Goal: Task Accomplishment & Management: Complete application form

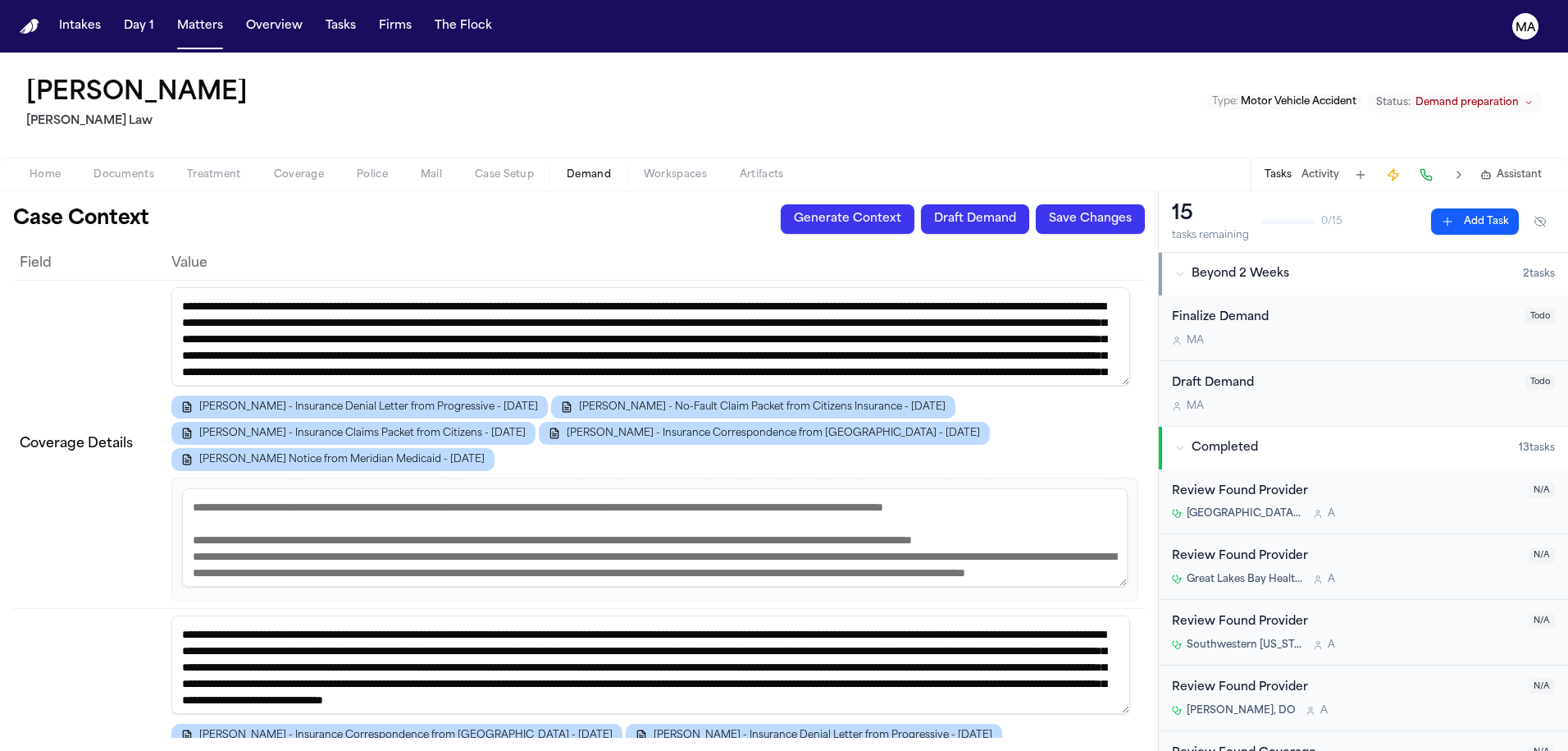
scroll to position [14, 0]
click at [171, 22] on button "Matters" at bounding box center [200, 26] width 59 height 30
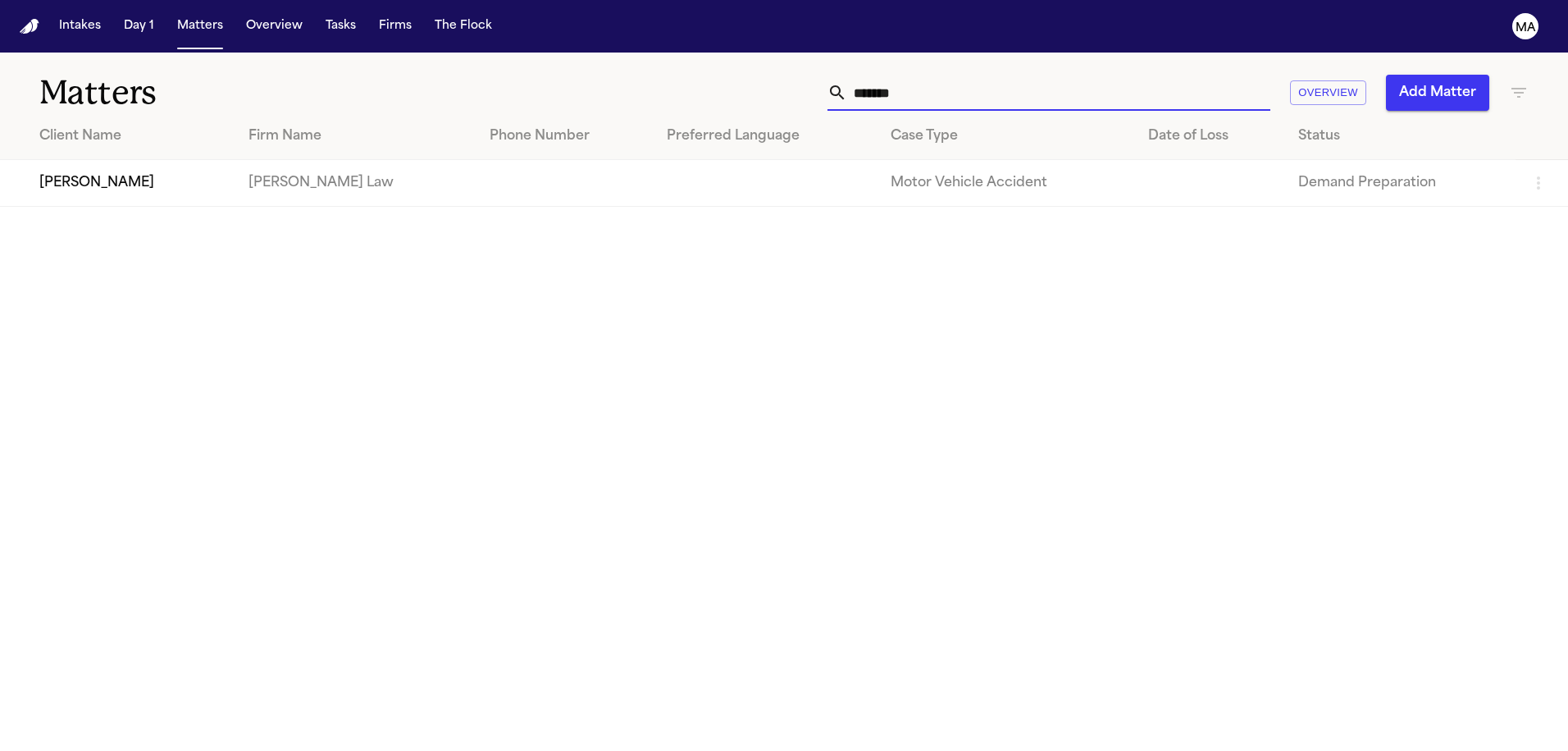
drag, startPoint x: 1143, startPoint y: 81, endPoint x: 1015, endPoint y: 78, distance: 128.0
click at [1016, 78] on div "******* Overview Add Matter" at bounding box center [1001, 93] width 1055 height 36
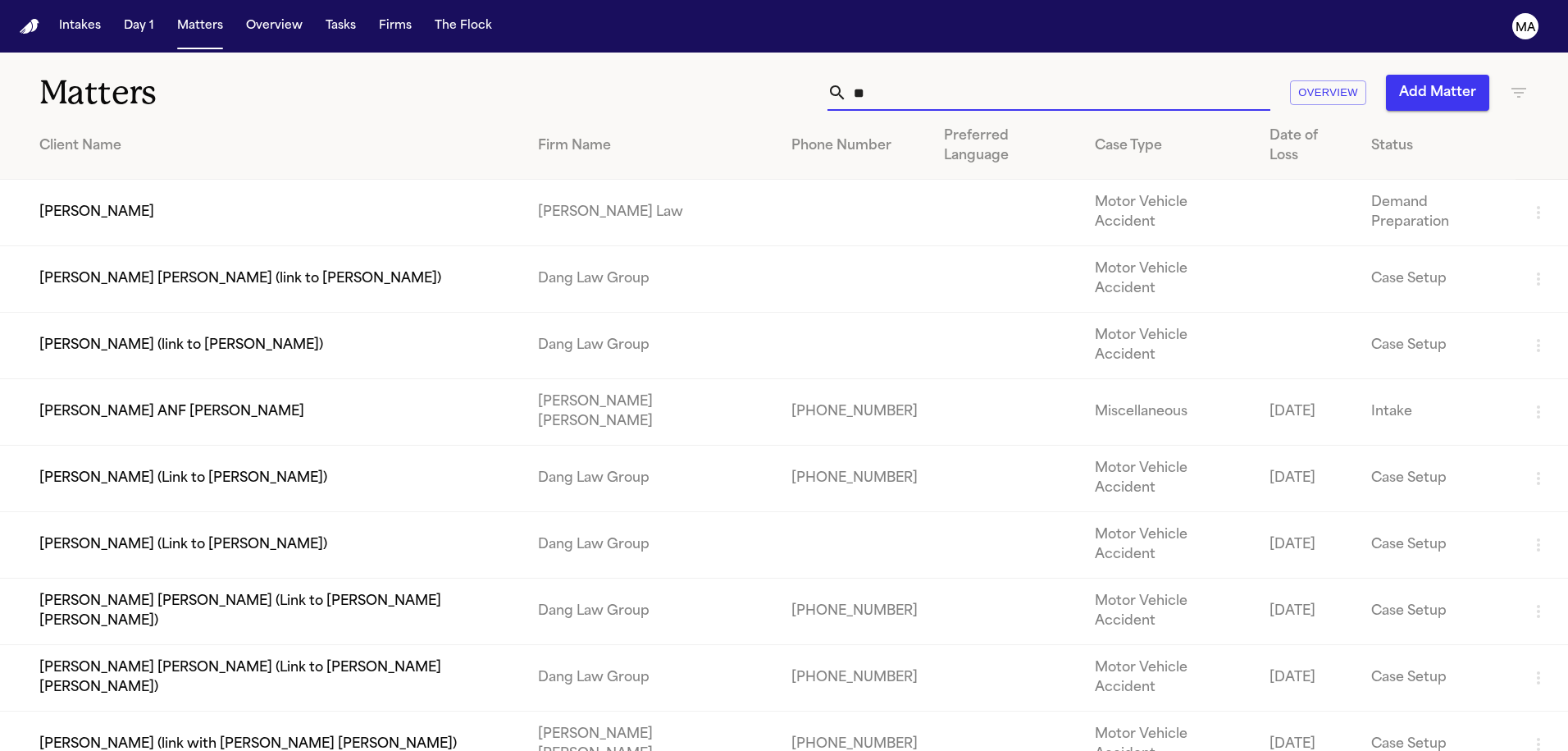
type input "*"
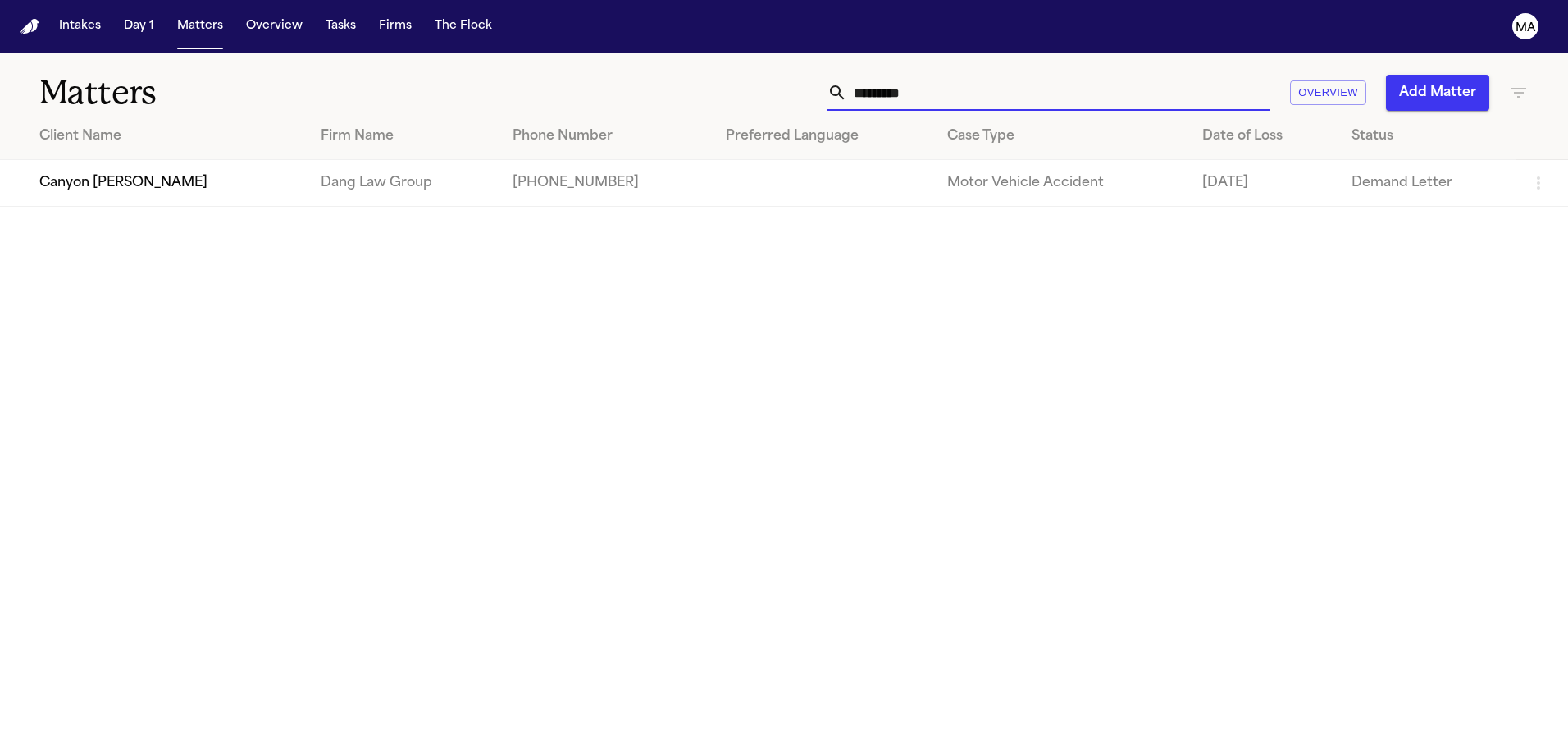
type input "*********"
click at [190, 160] on td "Canyon [PERSON_NAME]" at bounding box center [154, 183] width 307 height 47
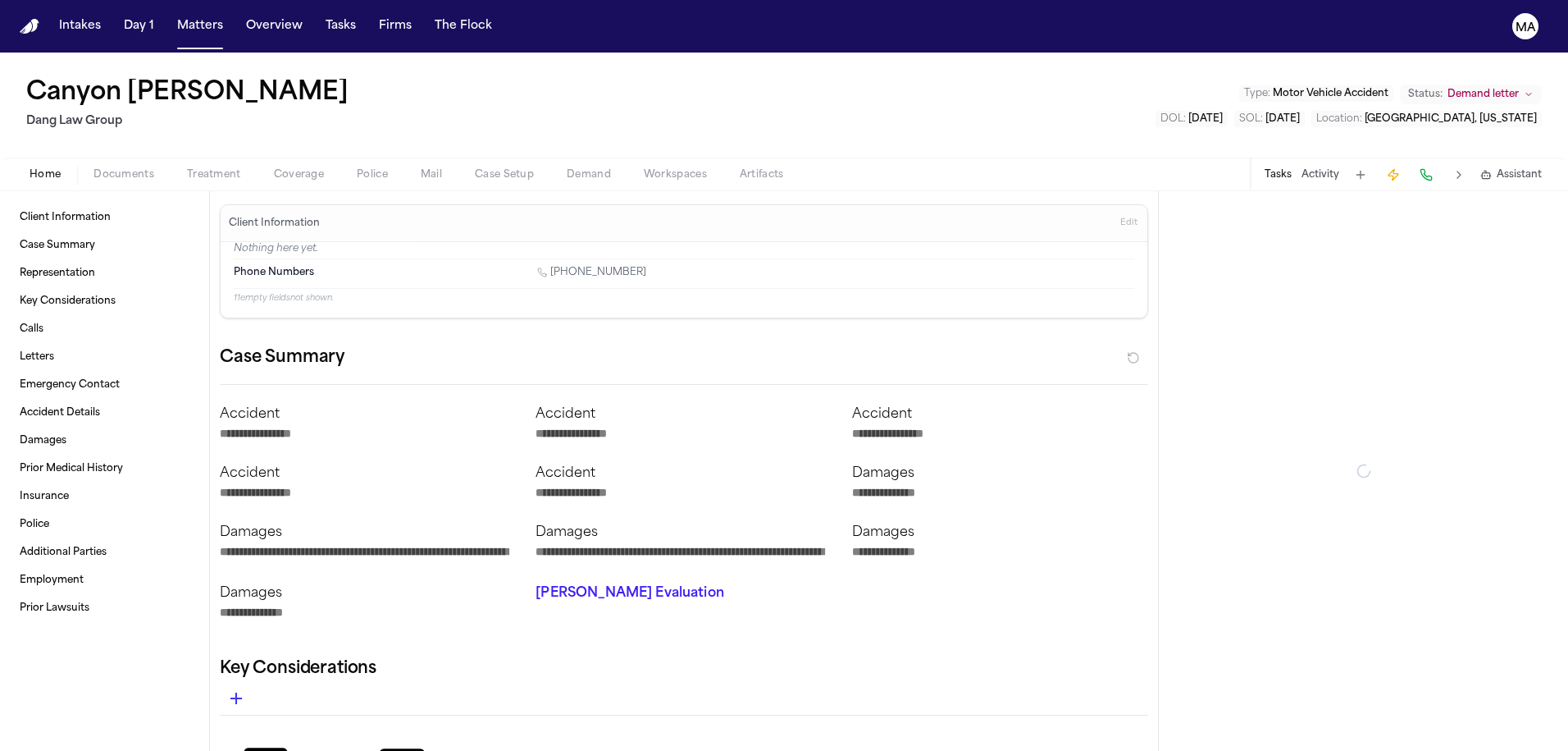
type textarea "*"
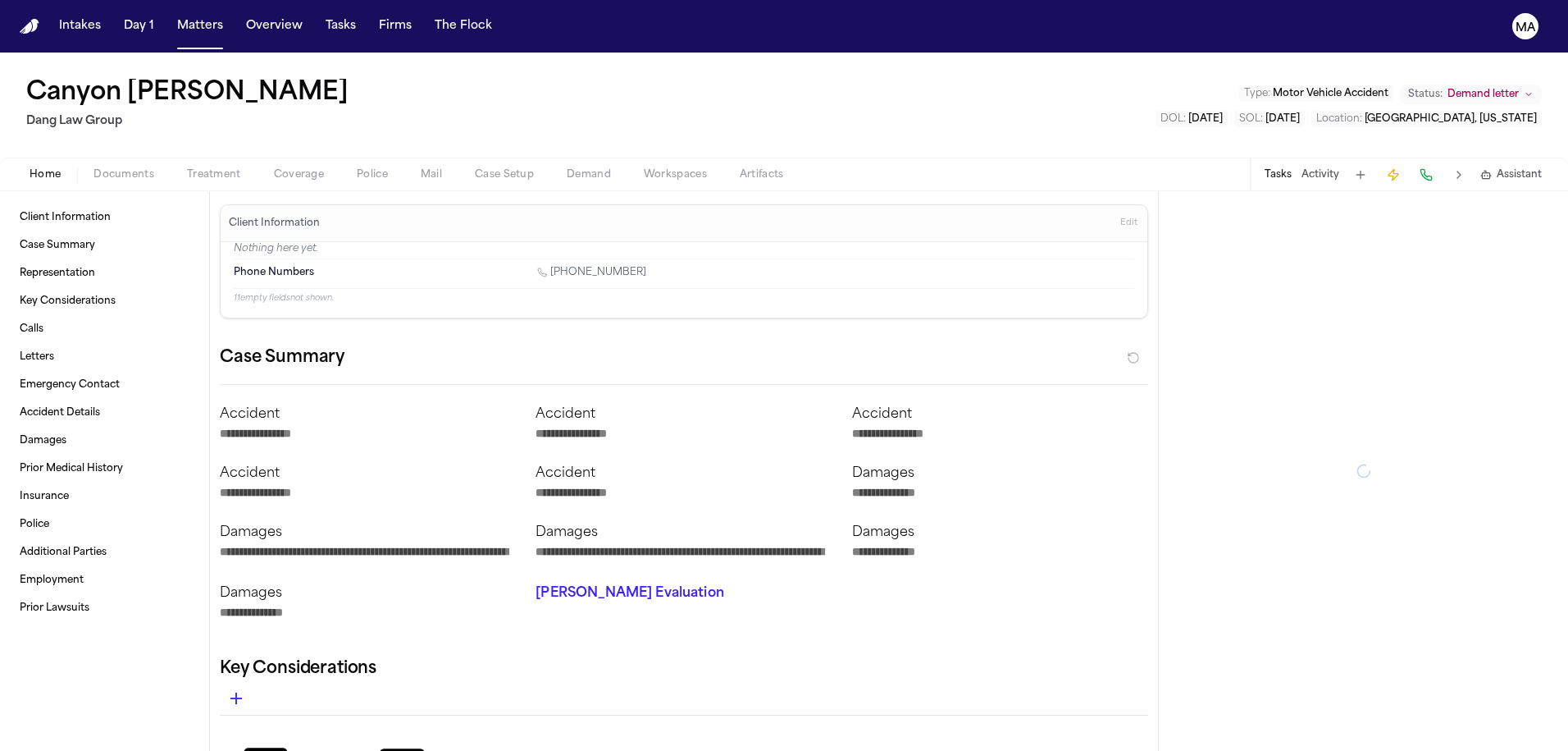
type textarea "*"
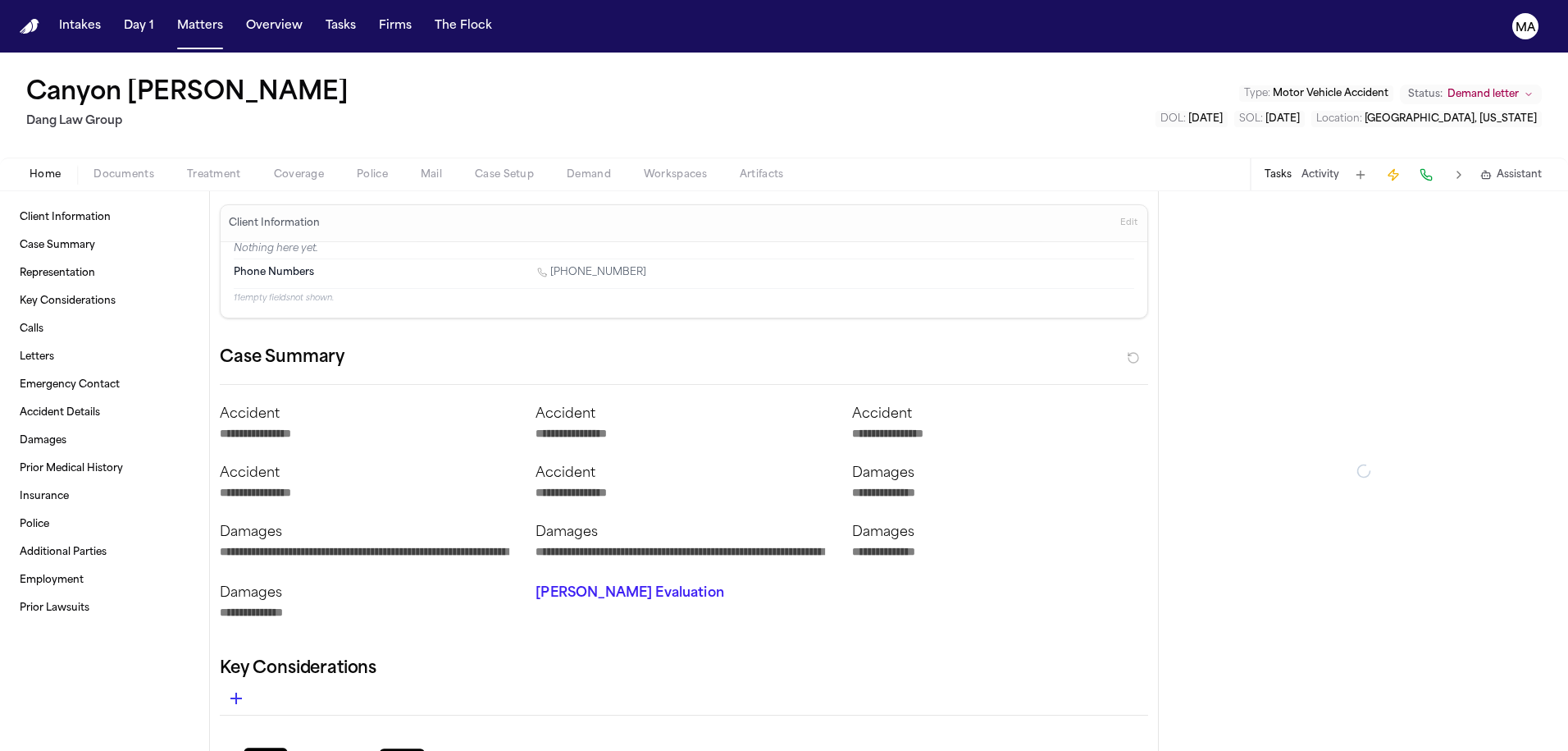
type textarea "*"
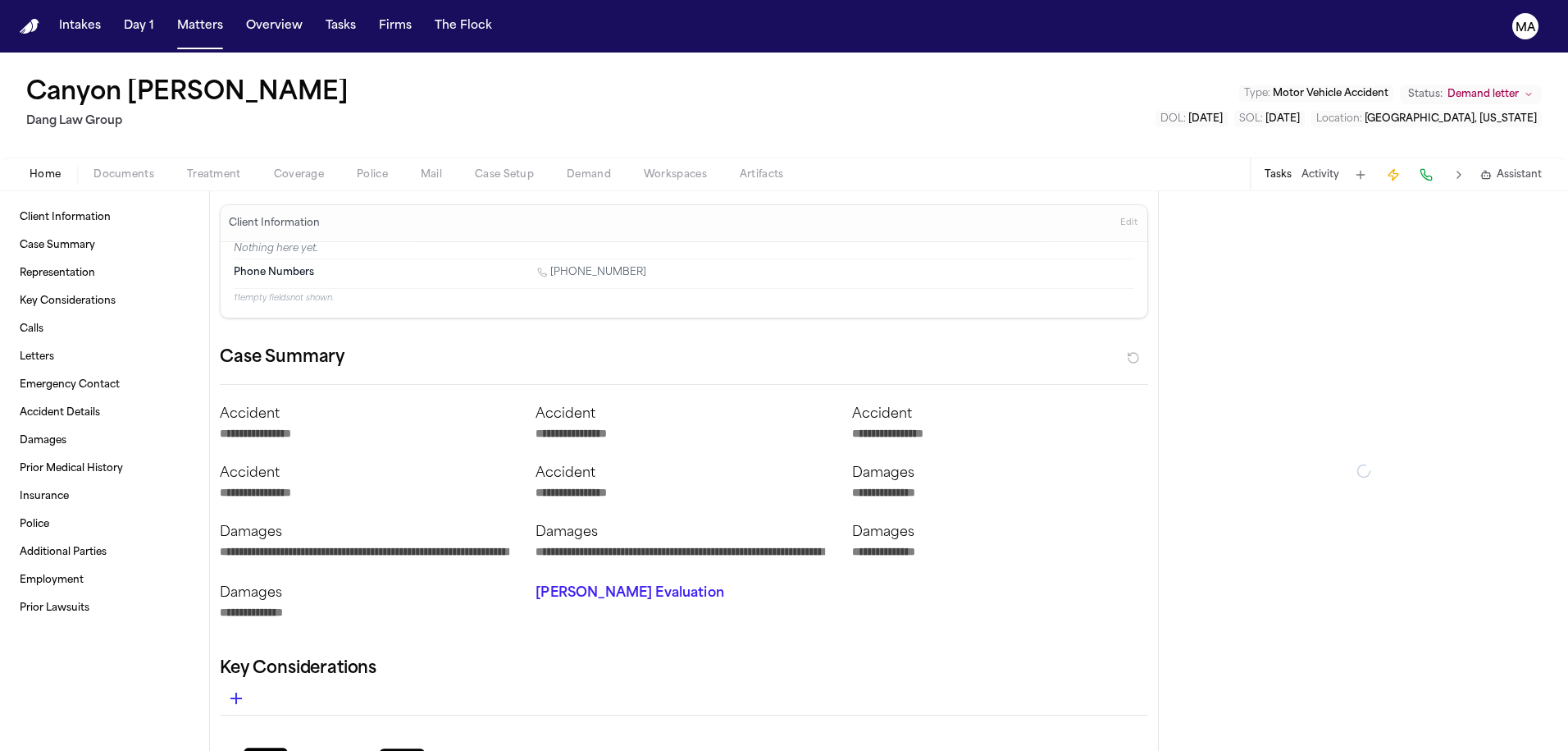
type textarea "*"
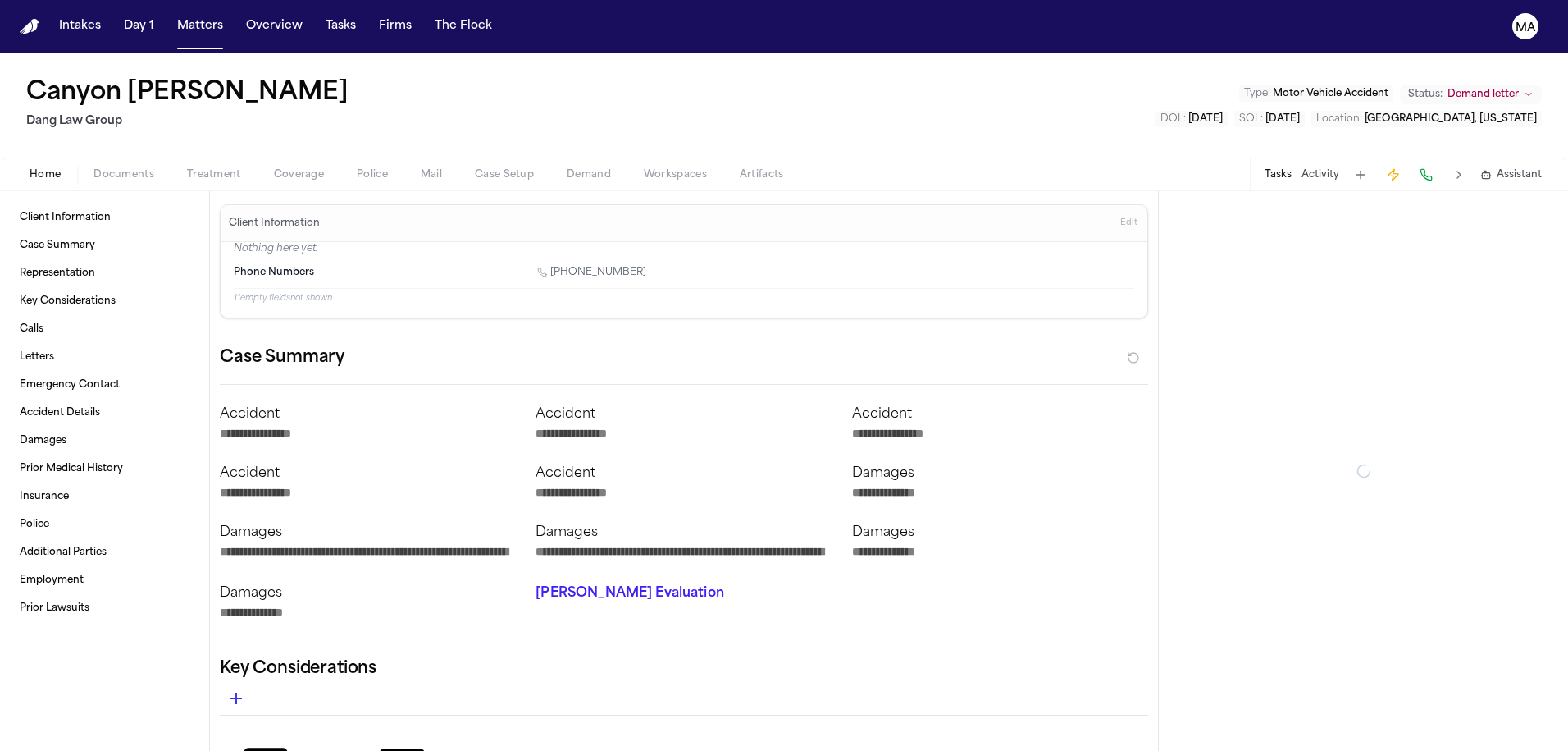
type textarea "*"
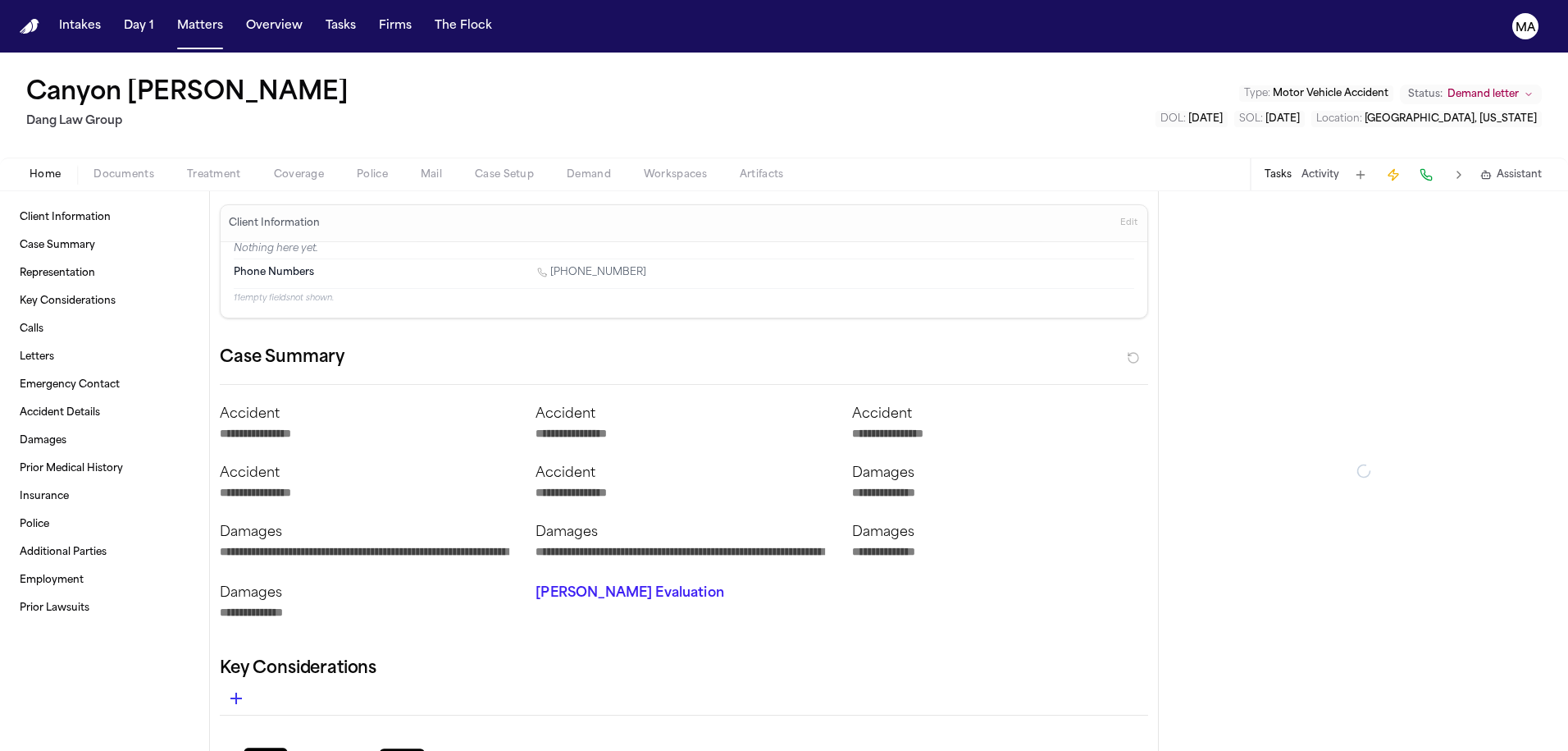
type textarea "*"
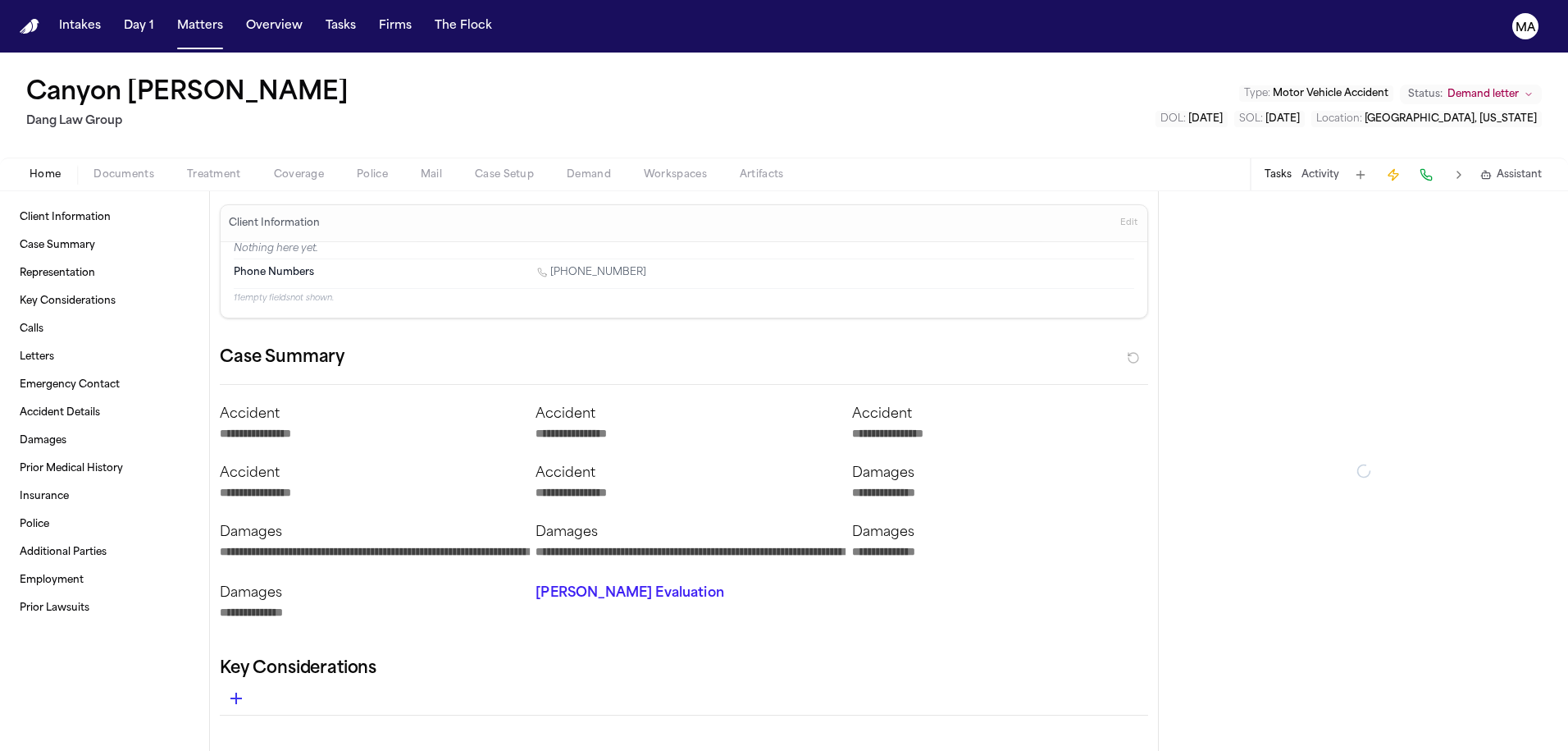
type textarea "*"
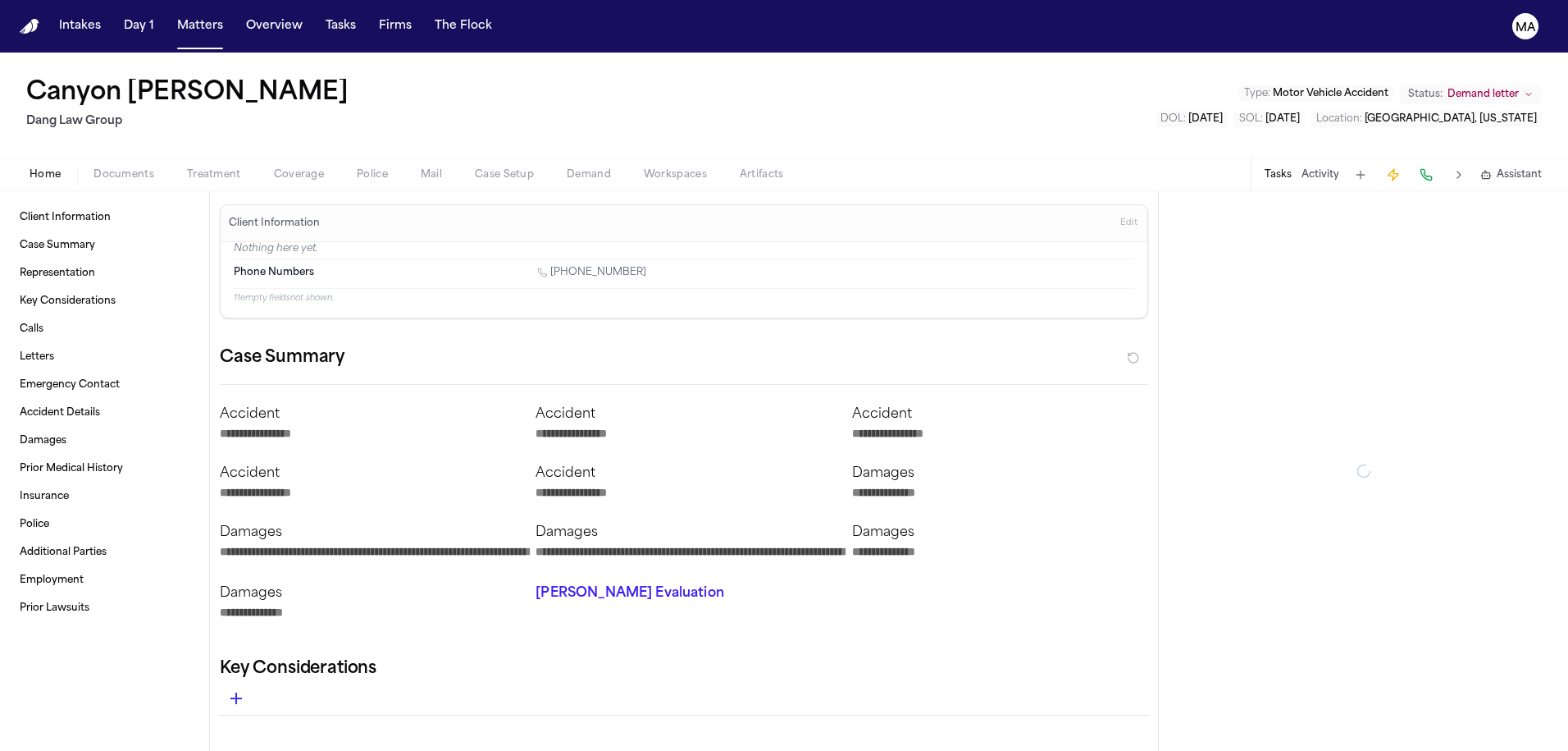
type textarea "*"
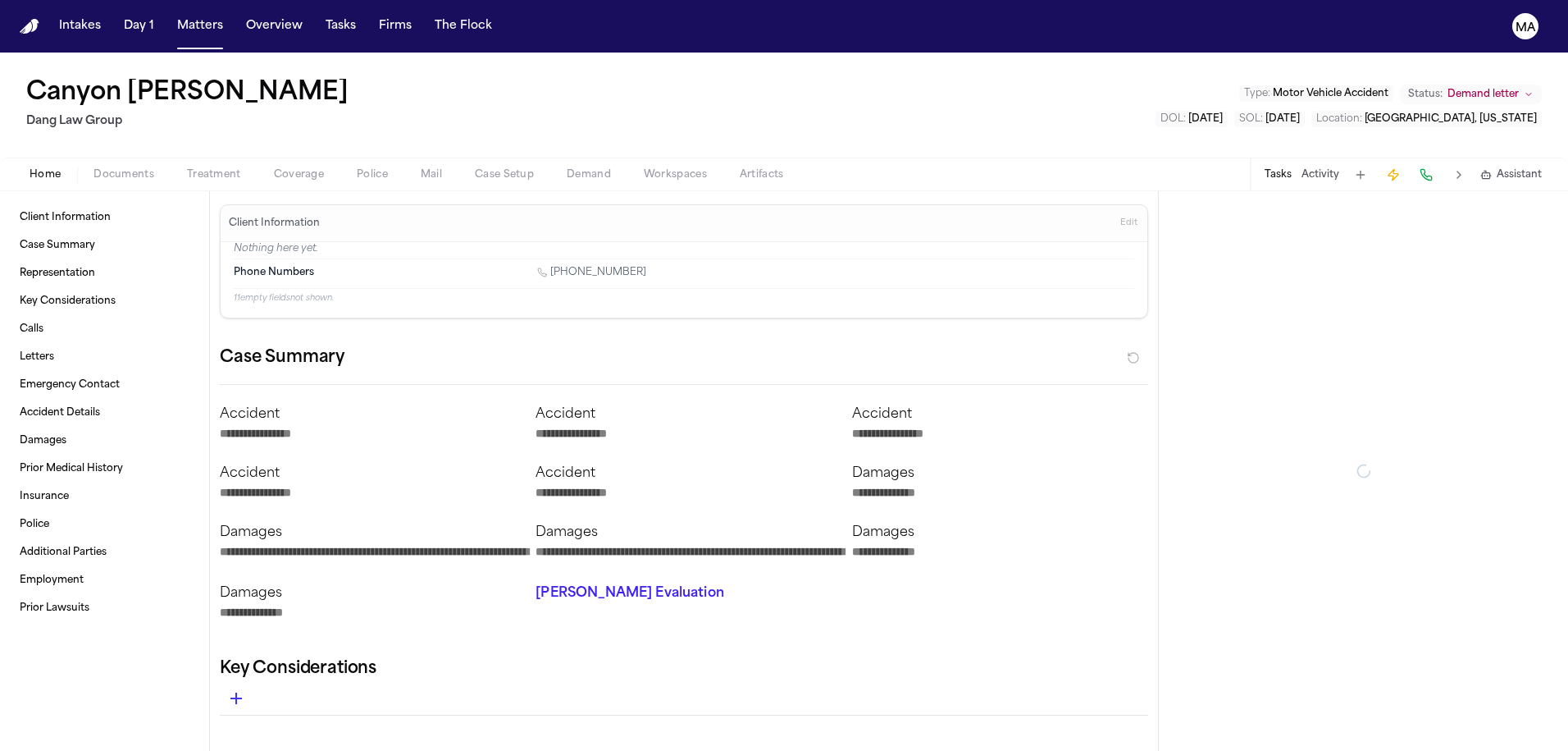
type textarea "*"
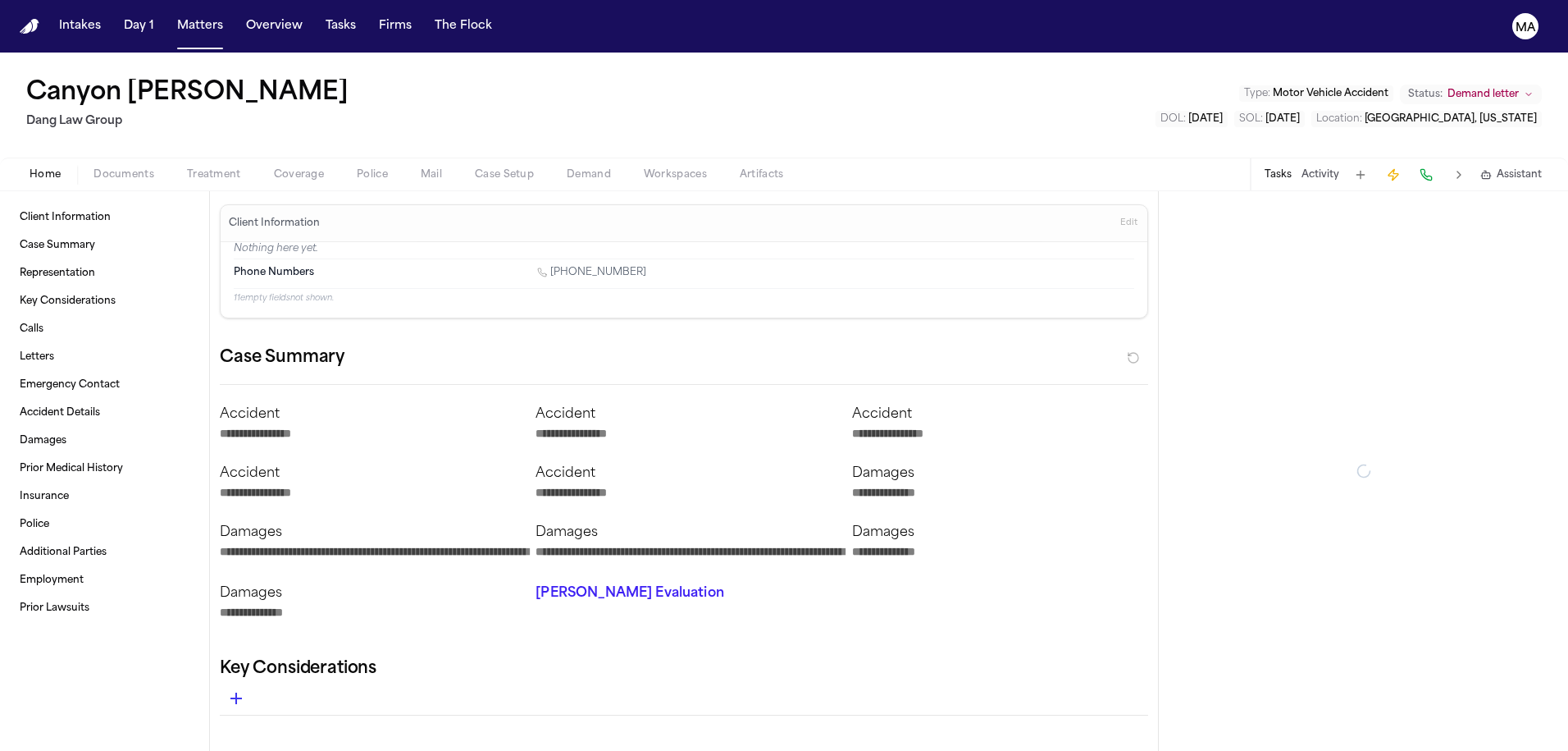
type textarea "*"
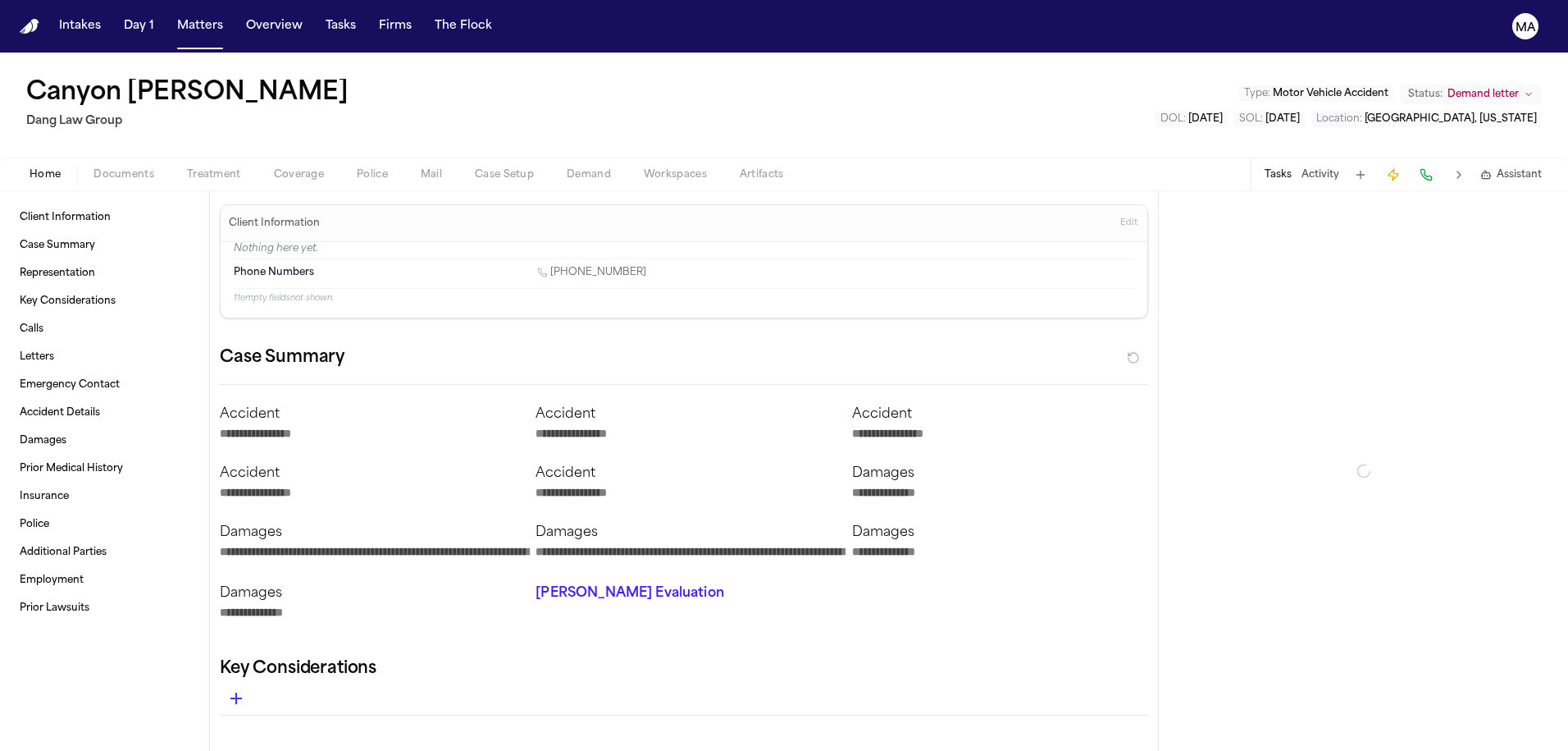
type textarea "*"
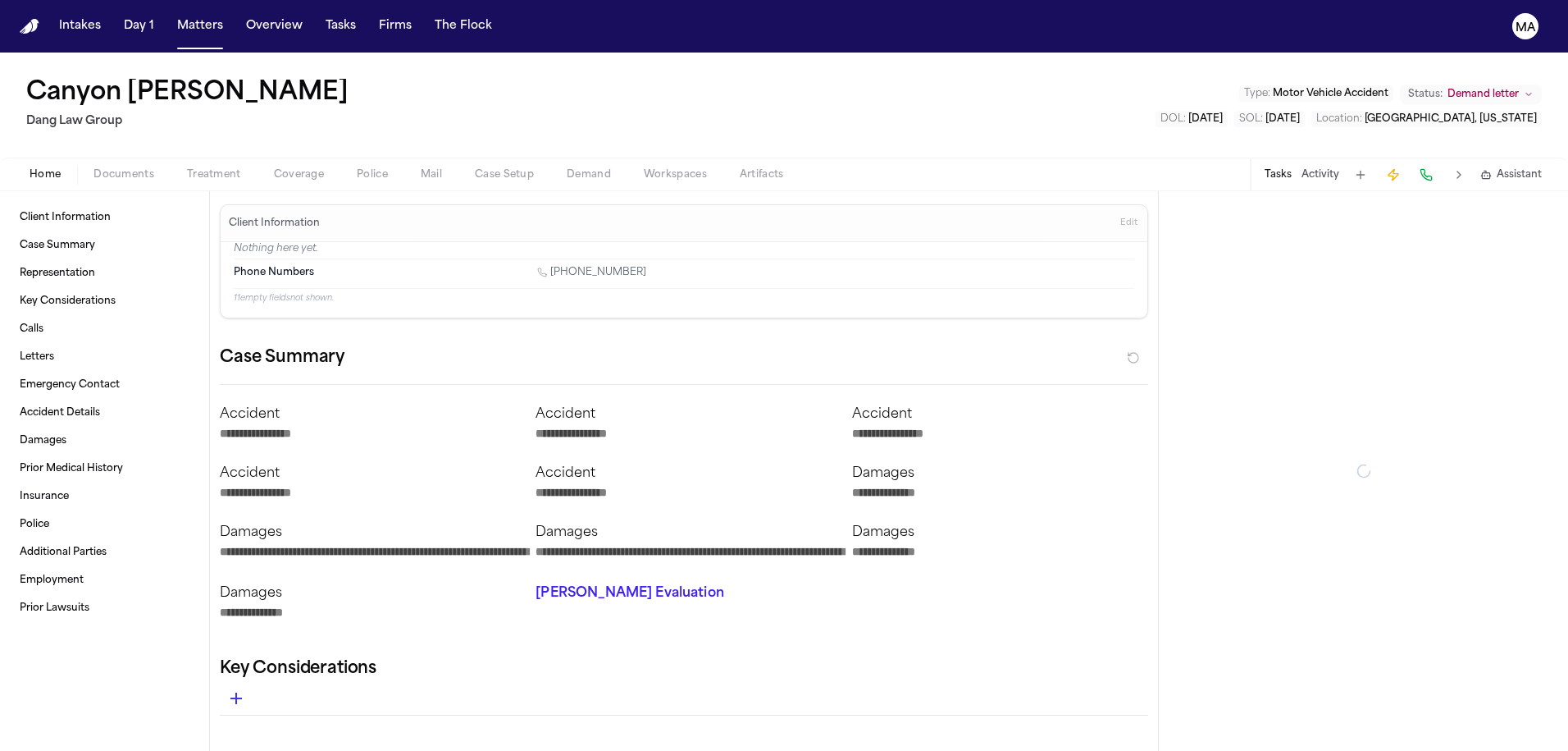
type textarea "*"
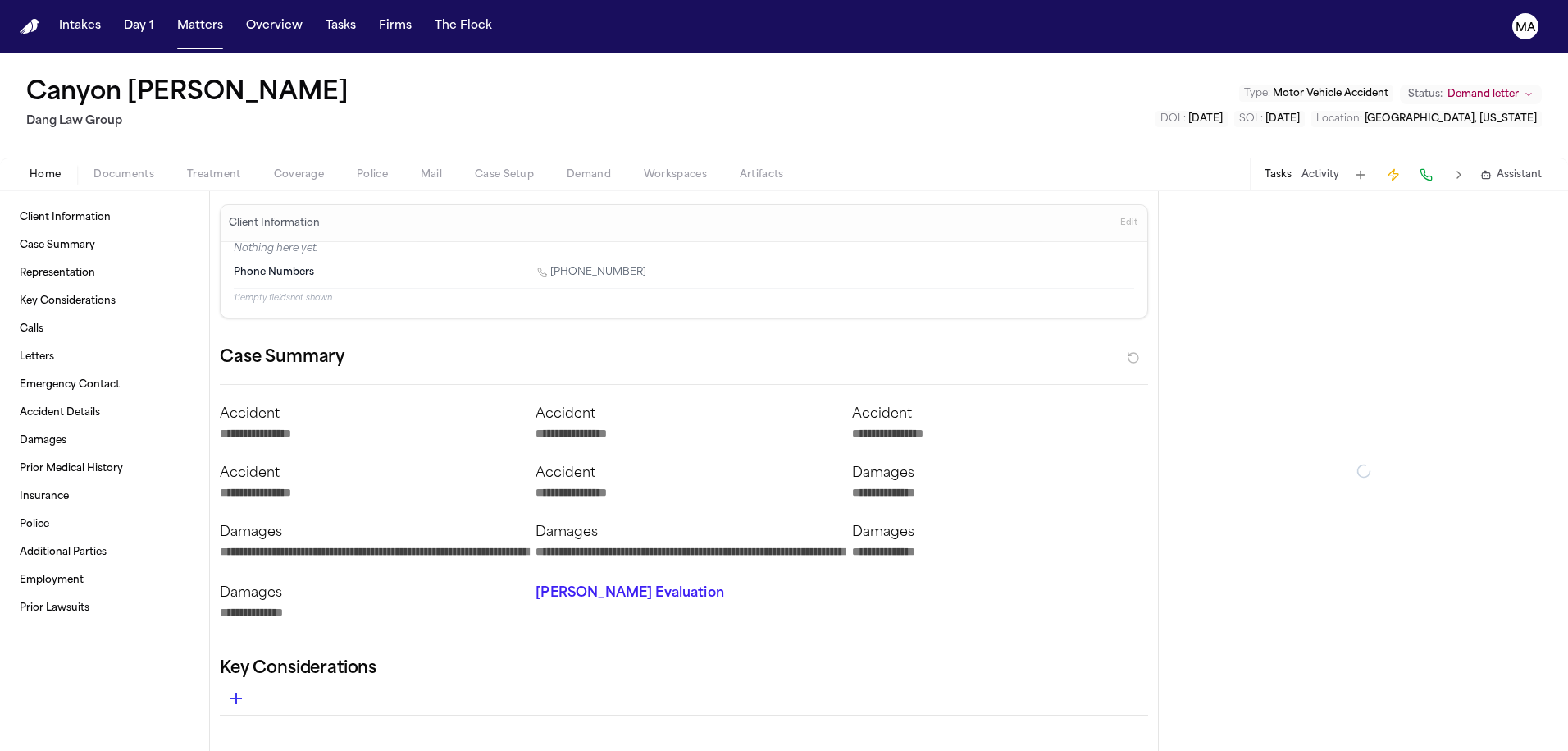
type textarea "*"
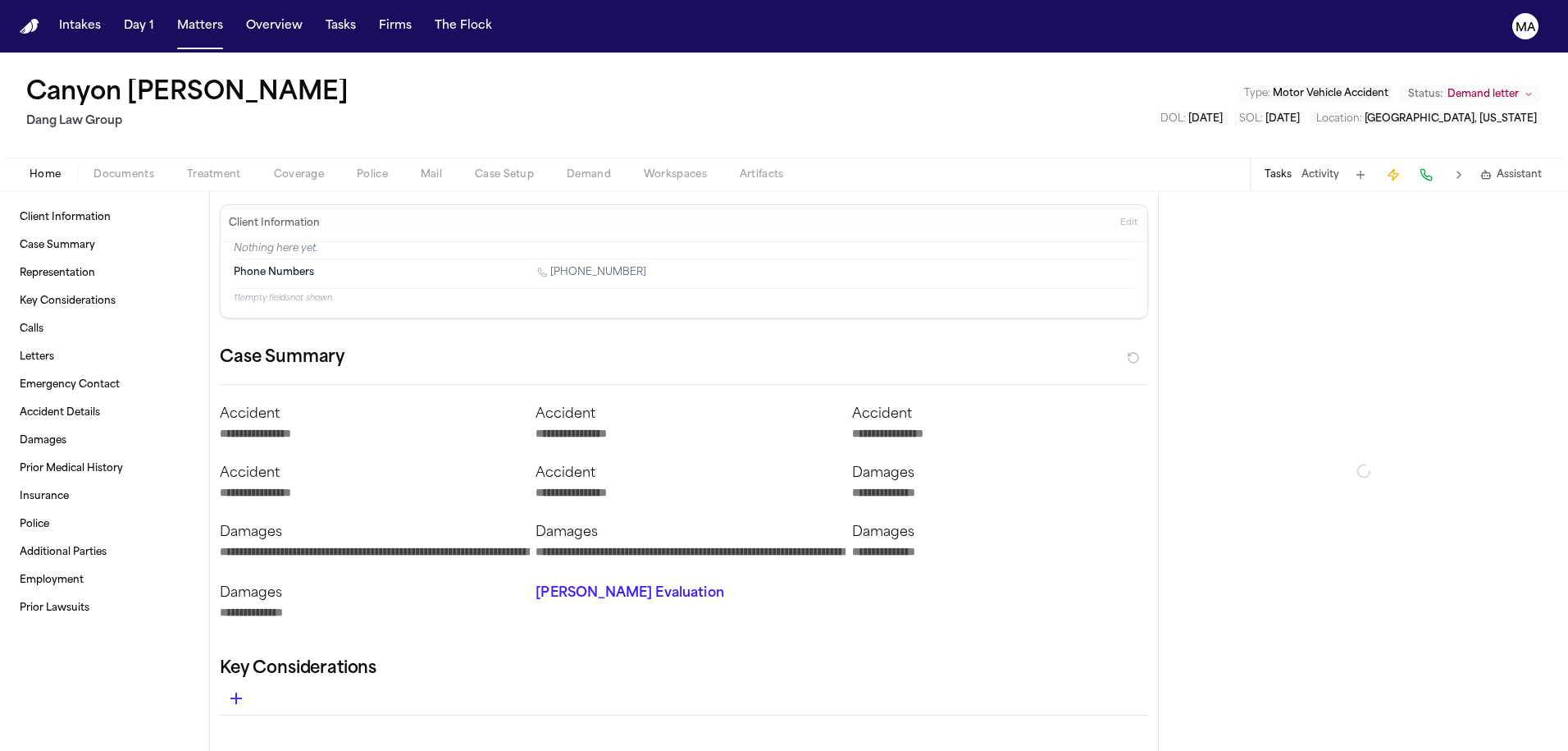
type textarea "*"
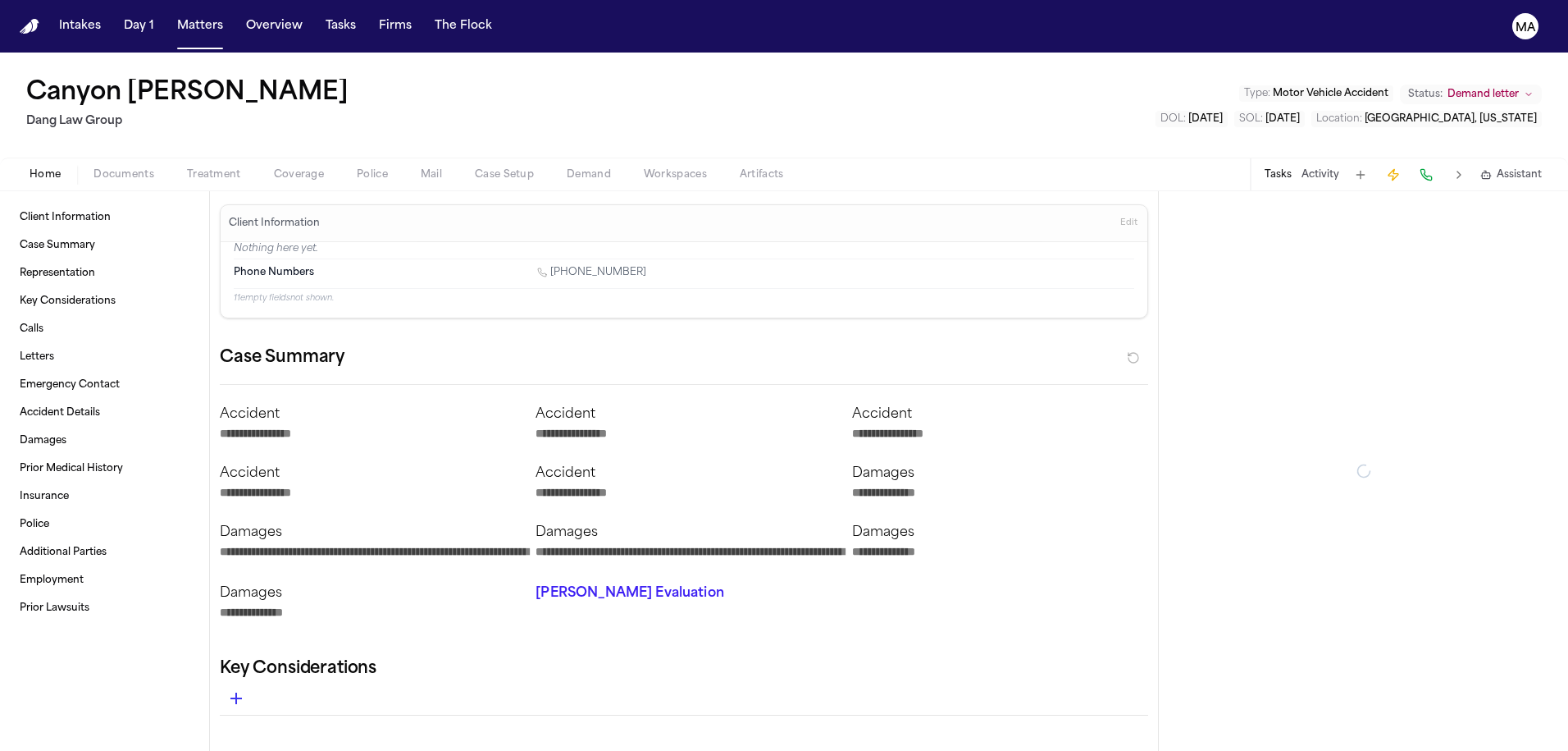
type textarea "*"
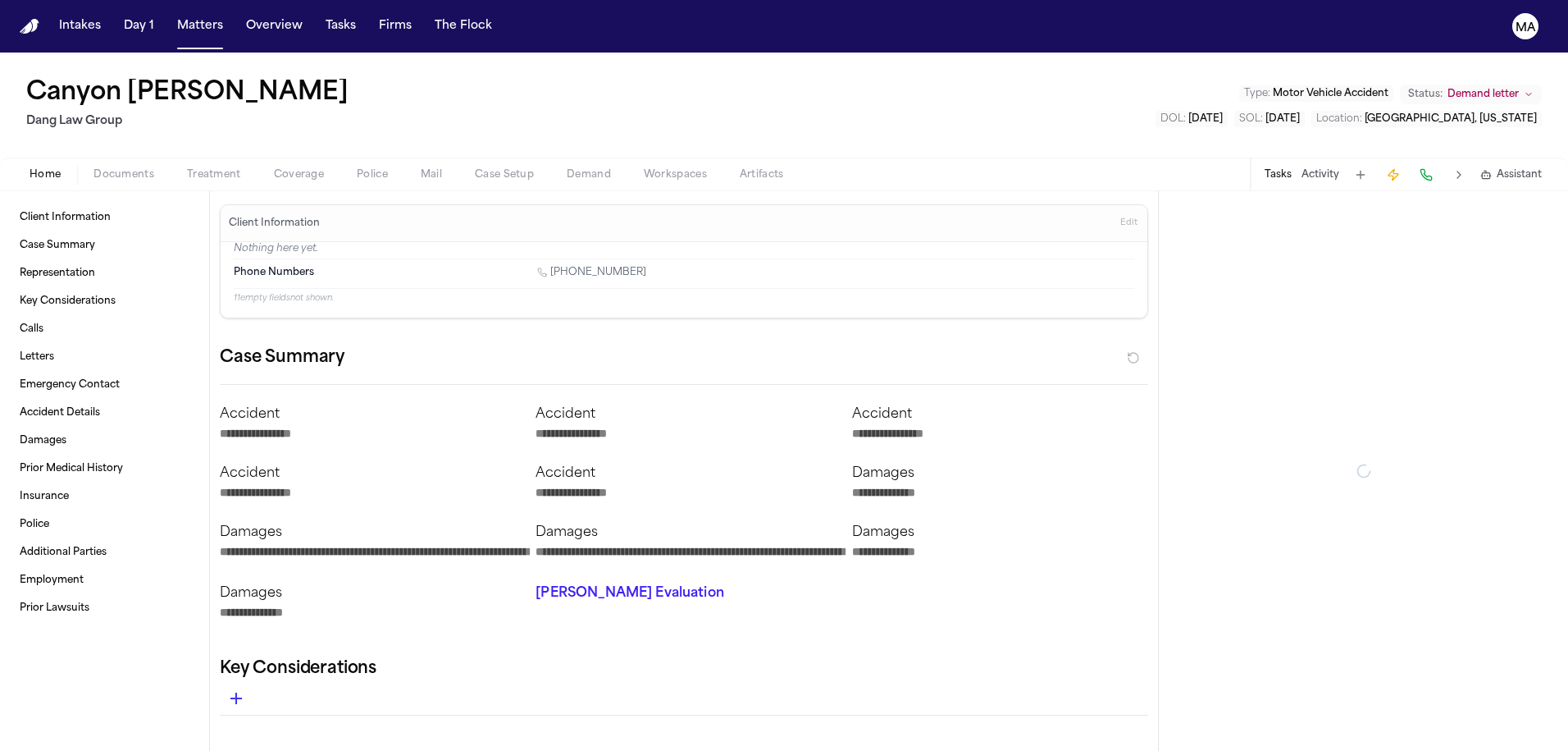
type textarea "*"
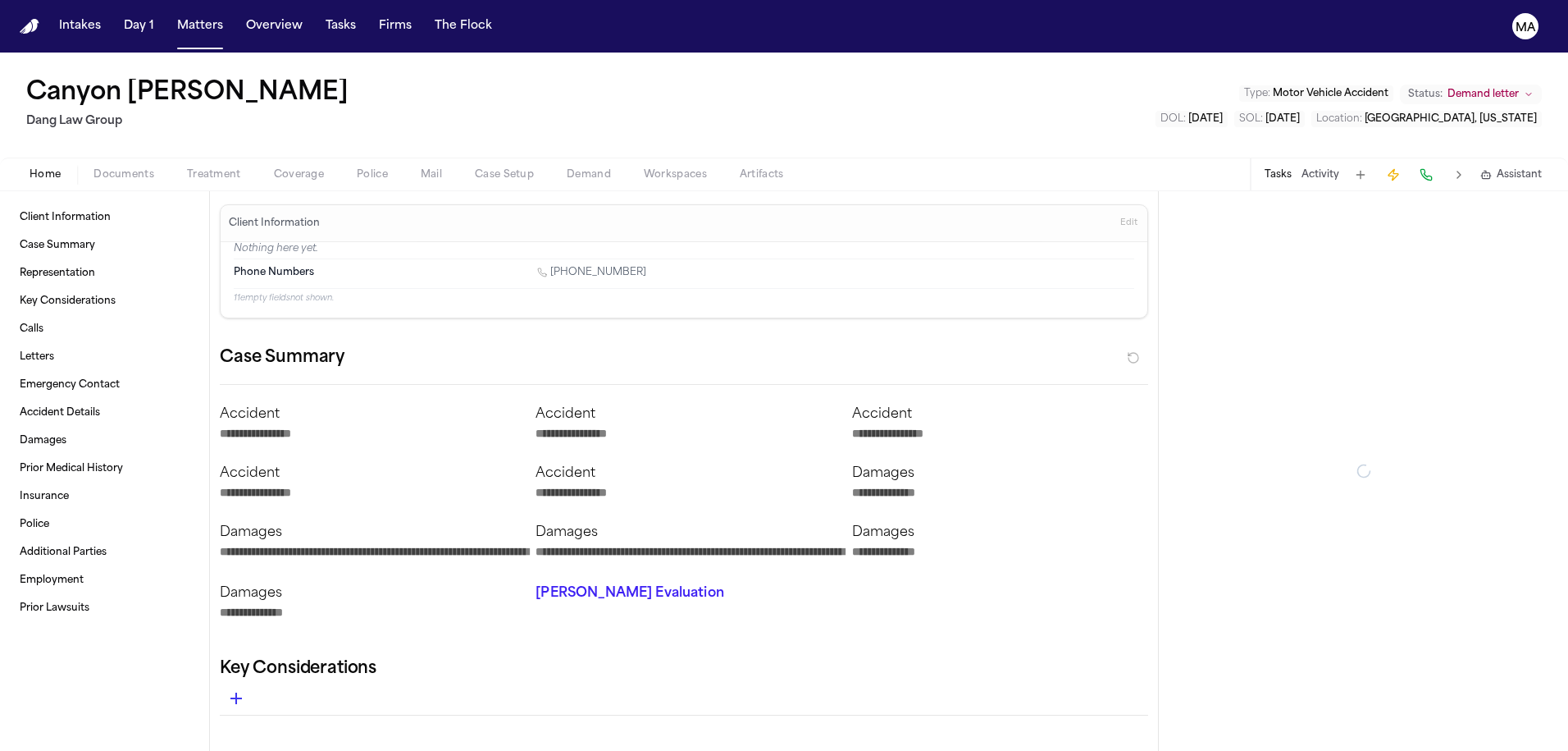
type textarea "*"
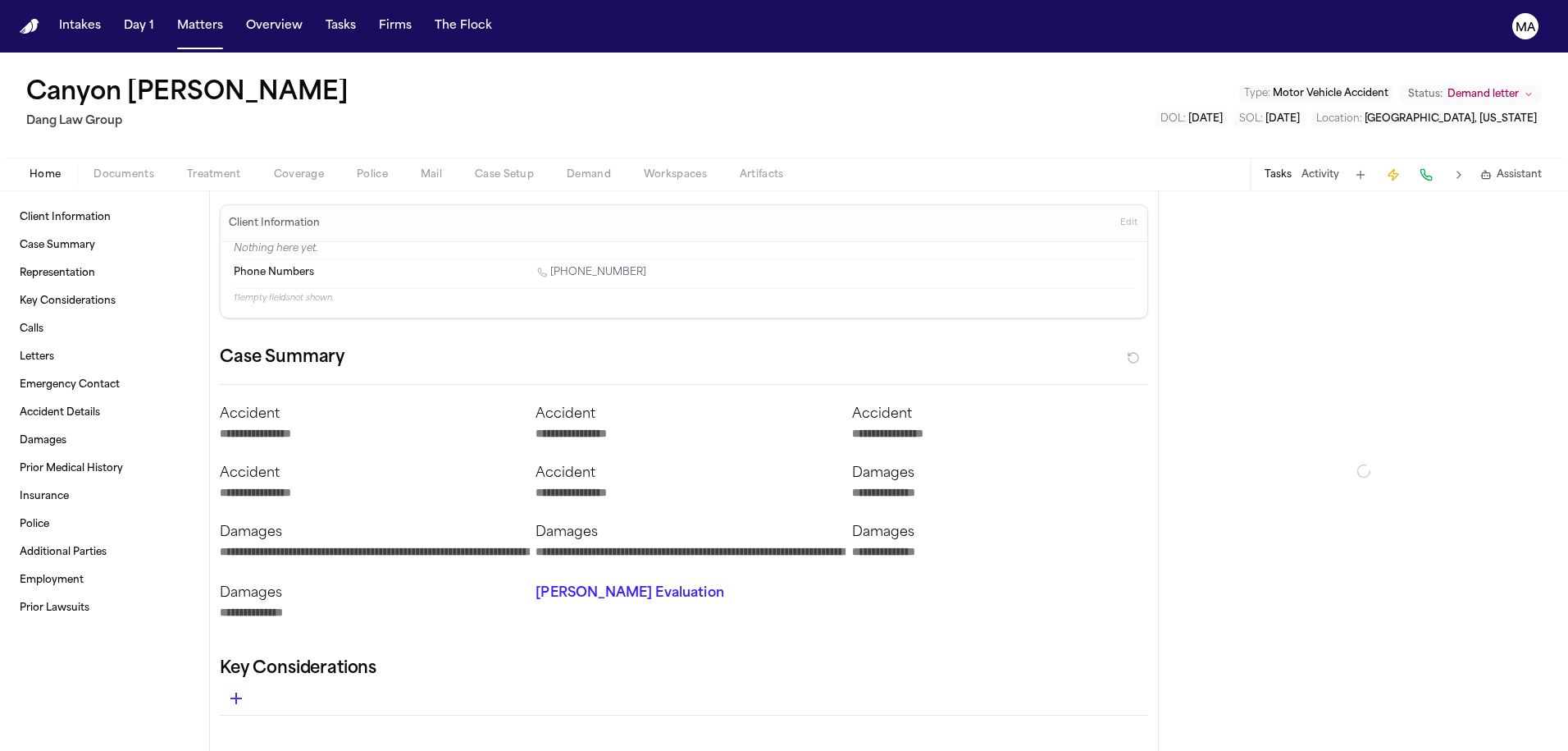
type textarea "*"
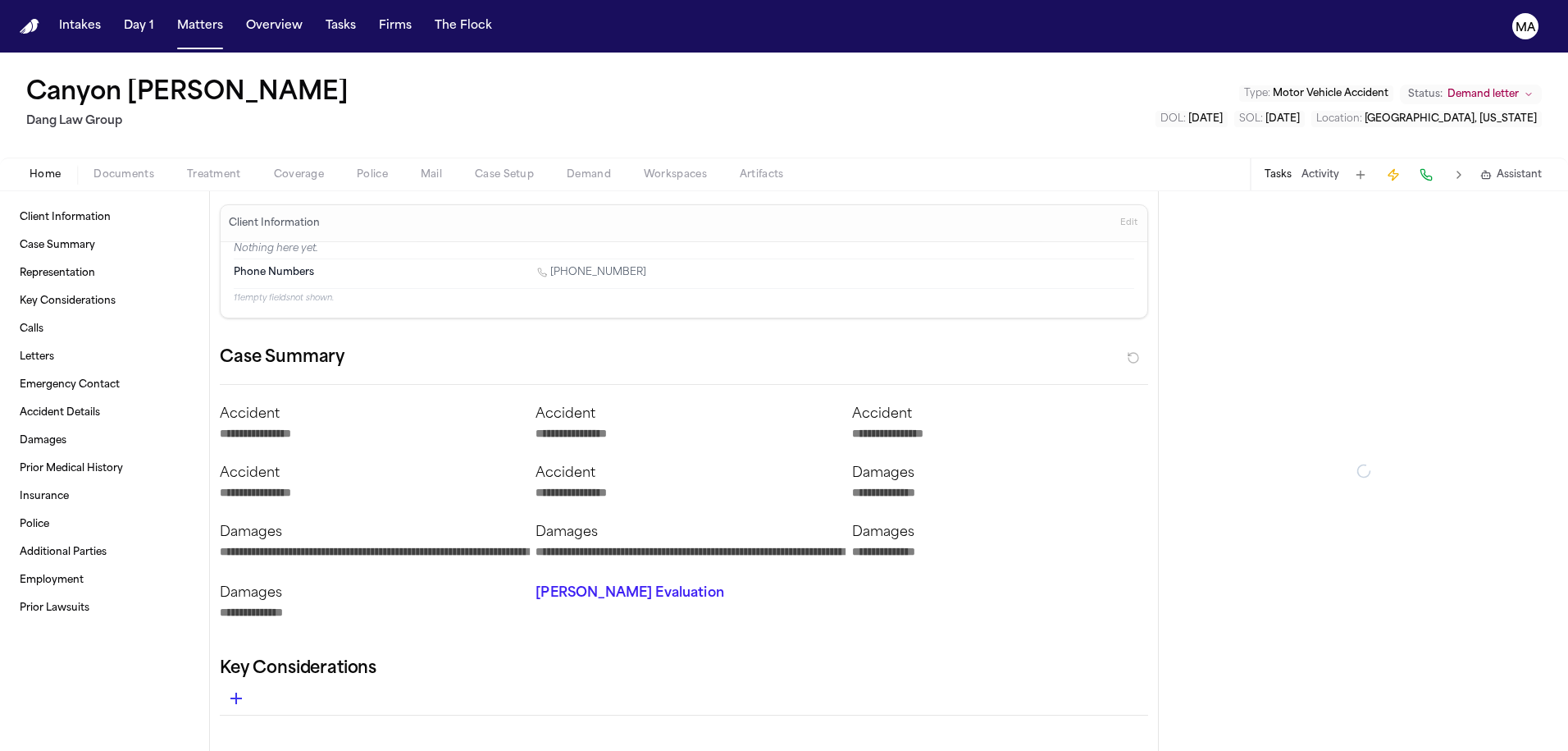
type textarea "*"
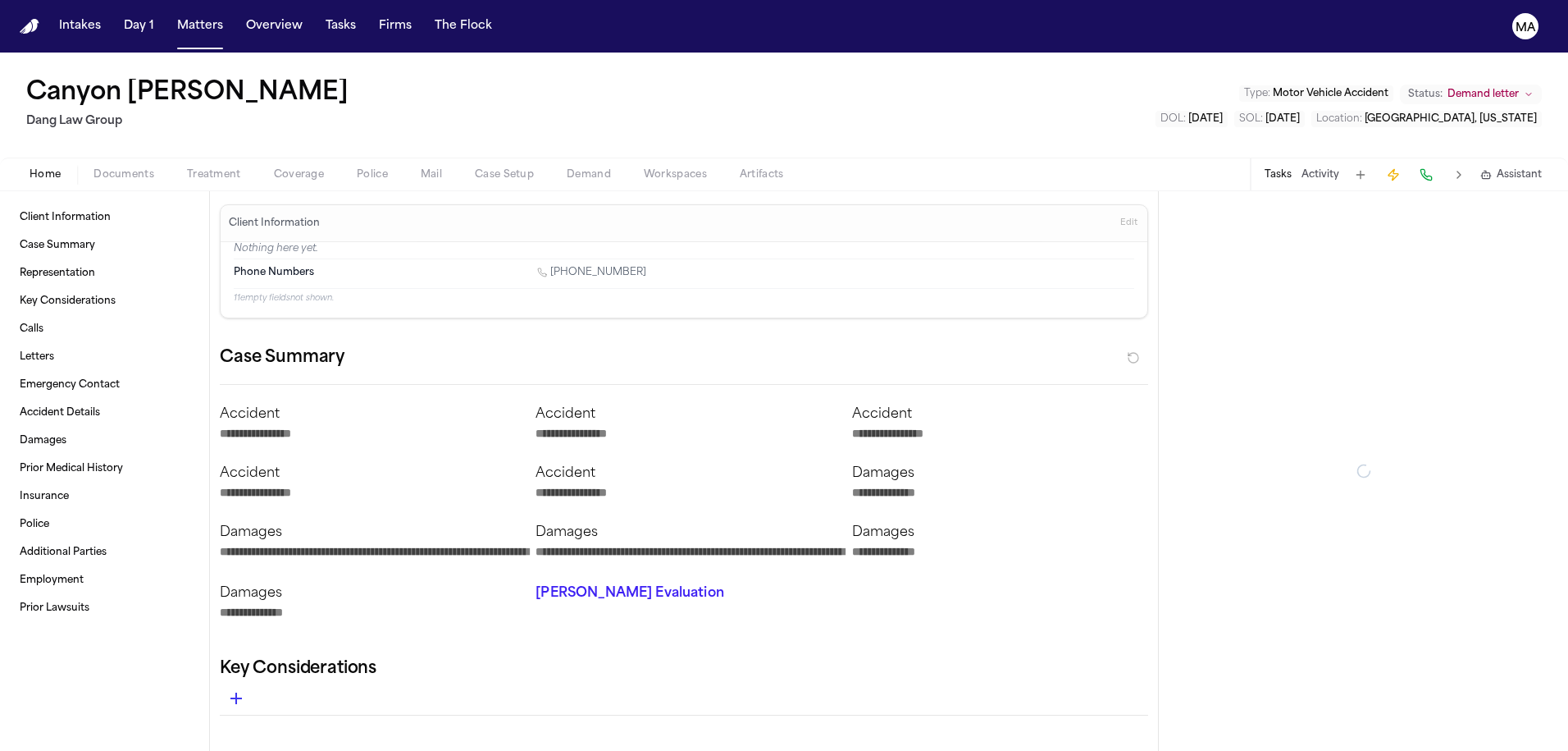
type textarea "*"
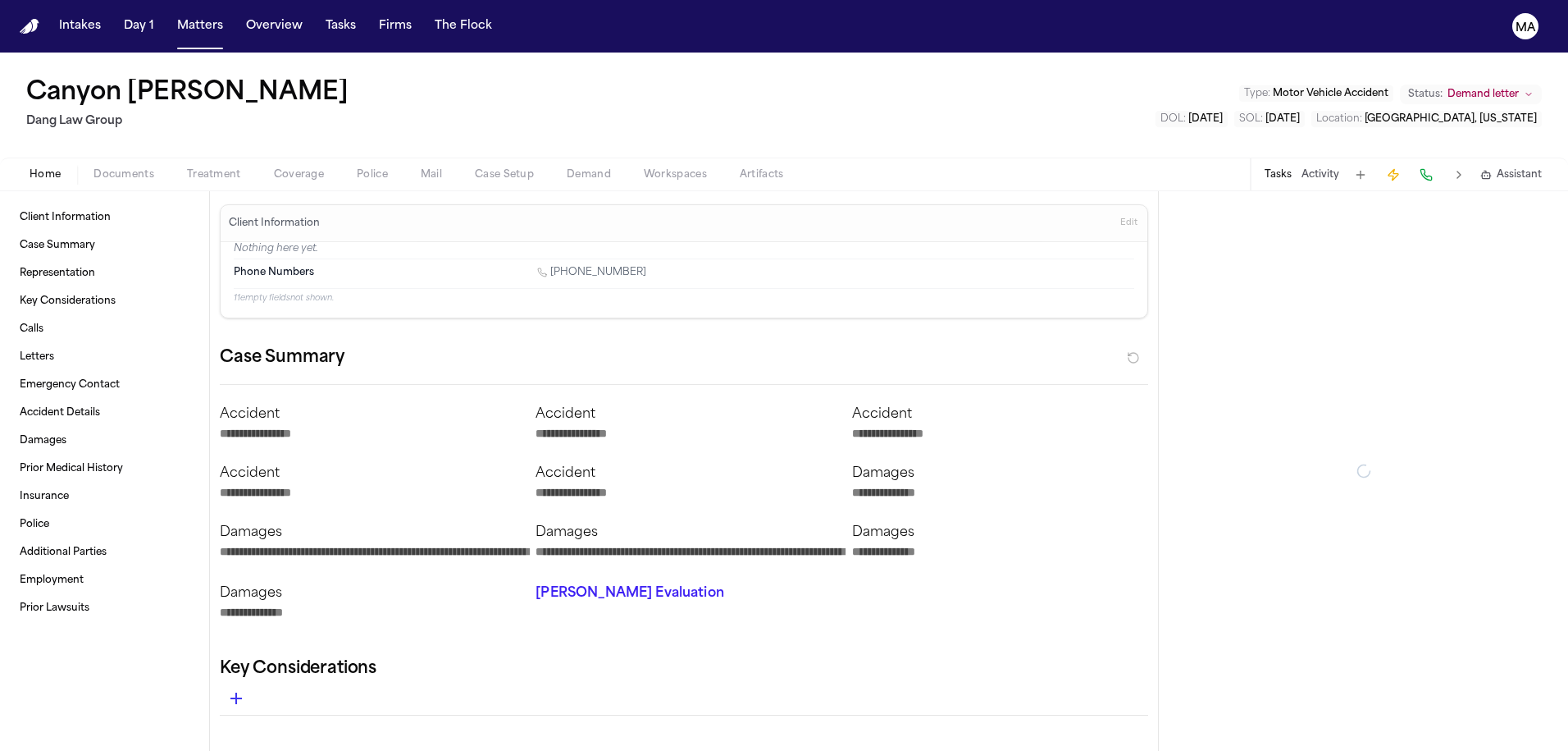
type textarea "*"
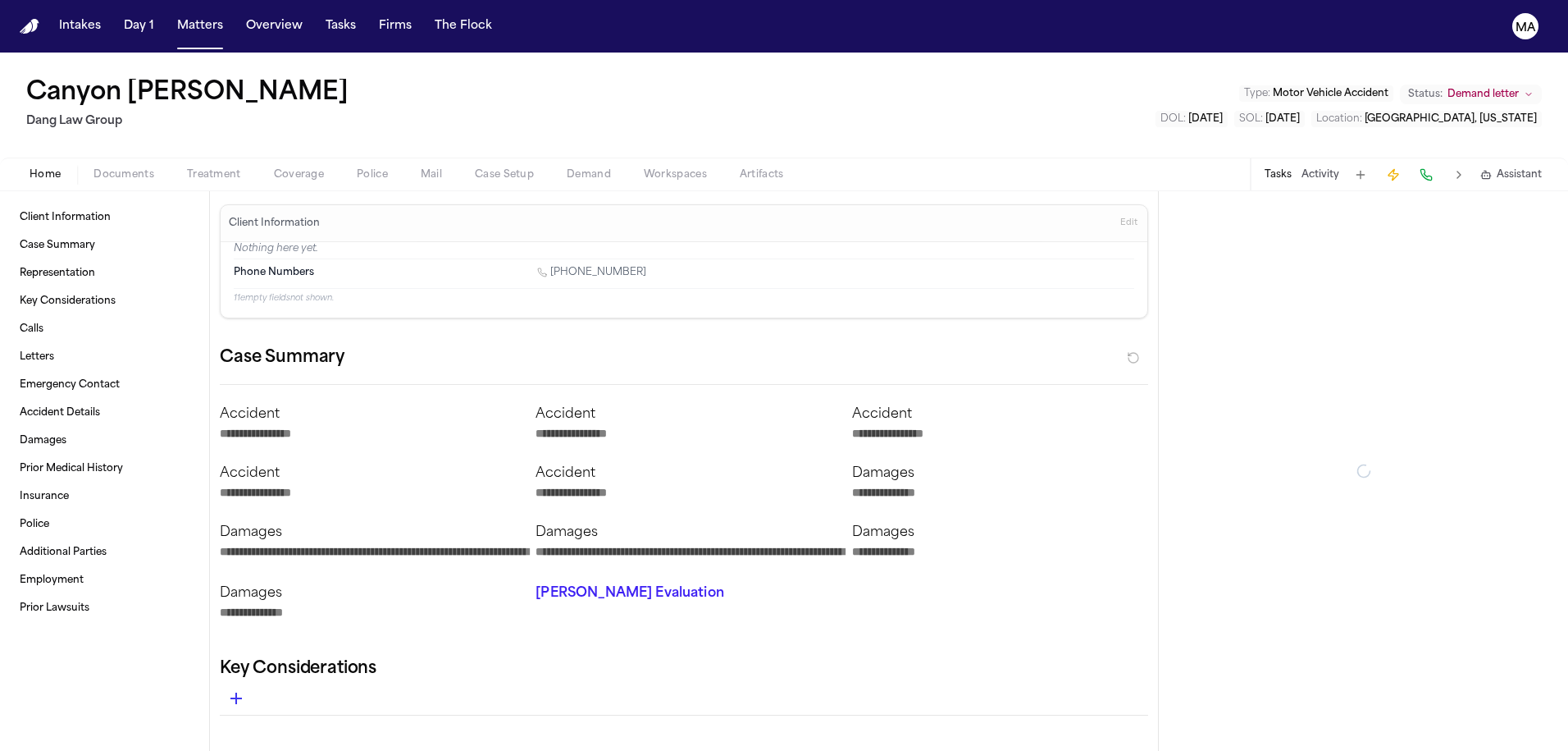
type textarea "*"
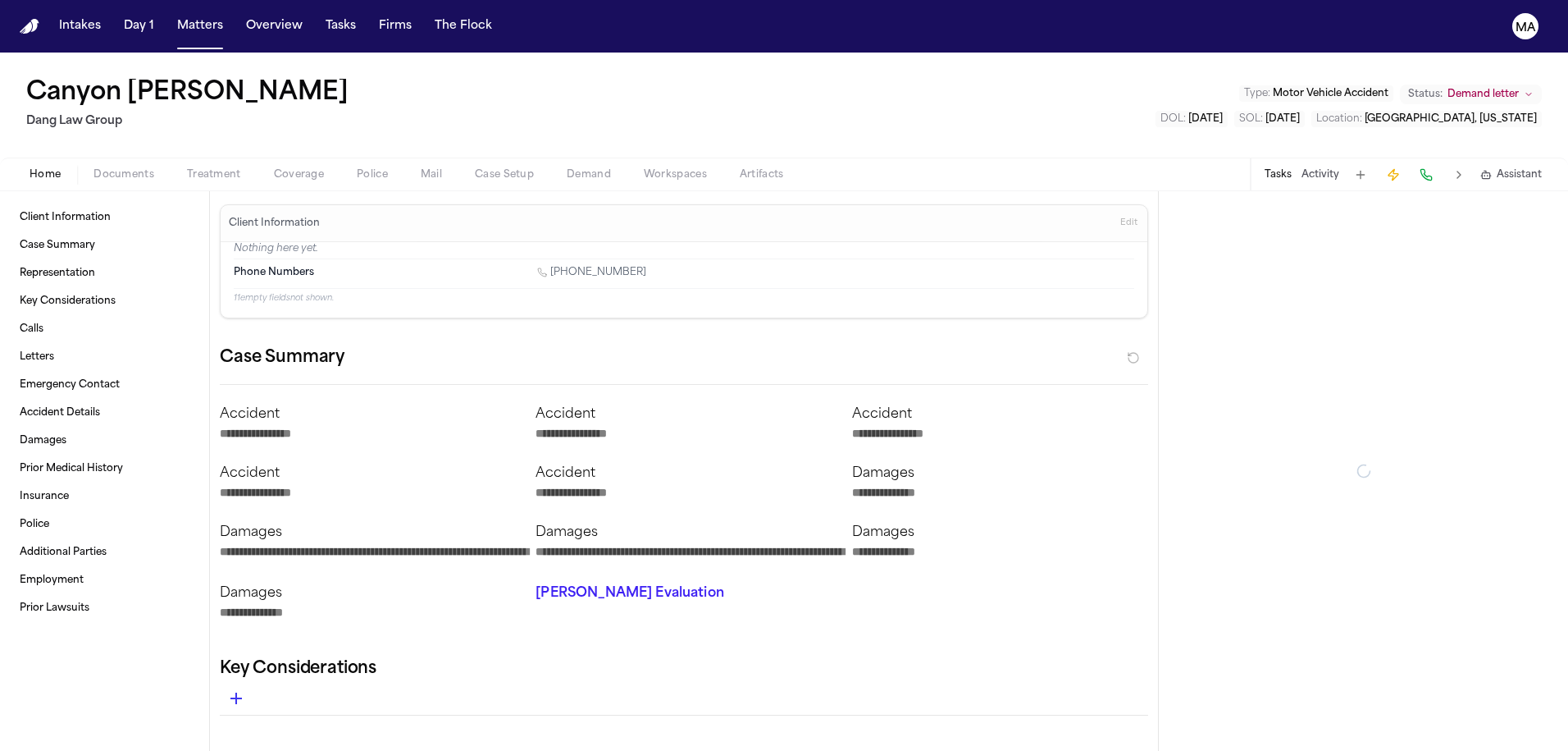
type textarea "*"
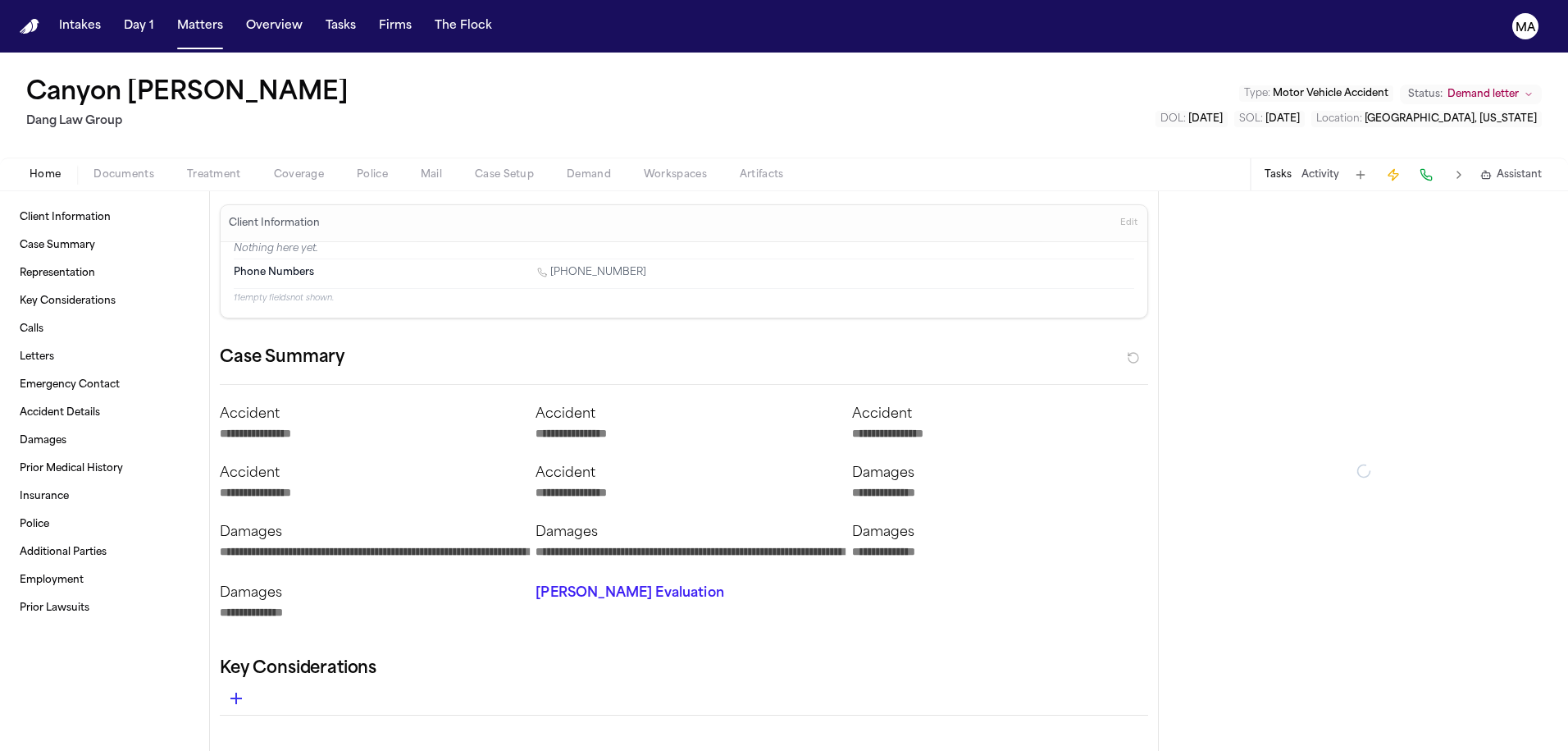
type textarea "*"
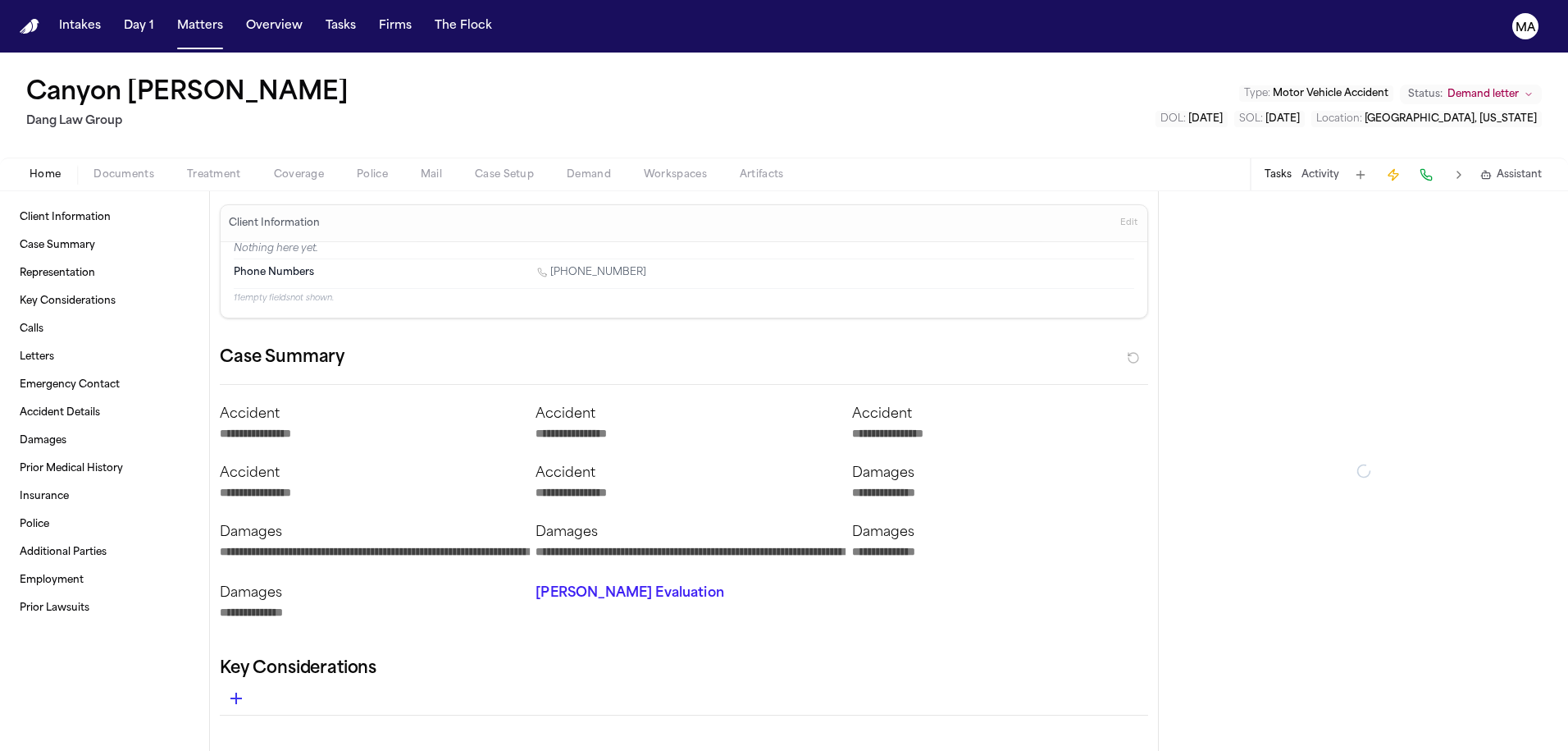
type textarea "*"
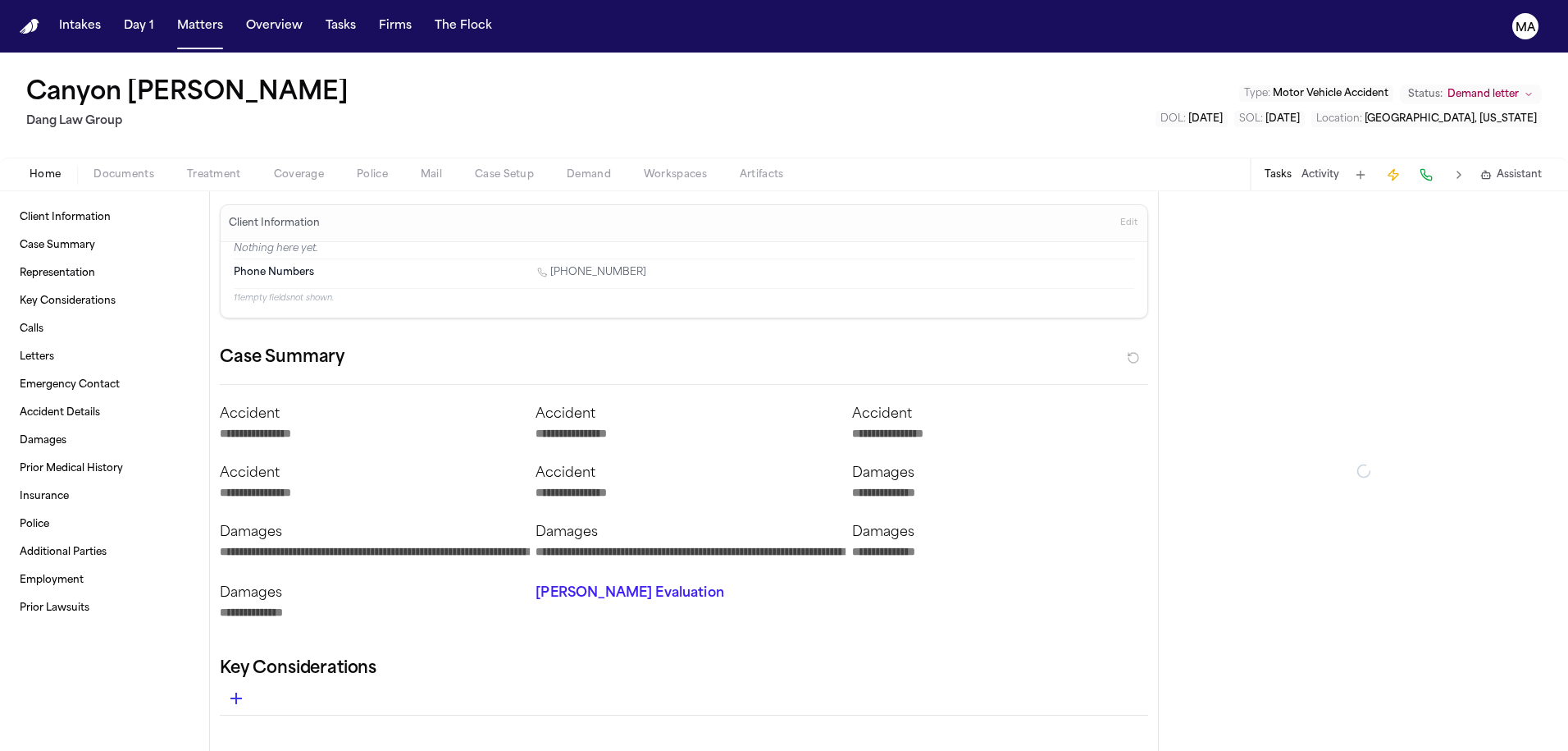
type textarea "*"
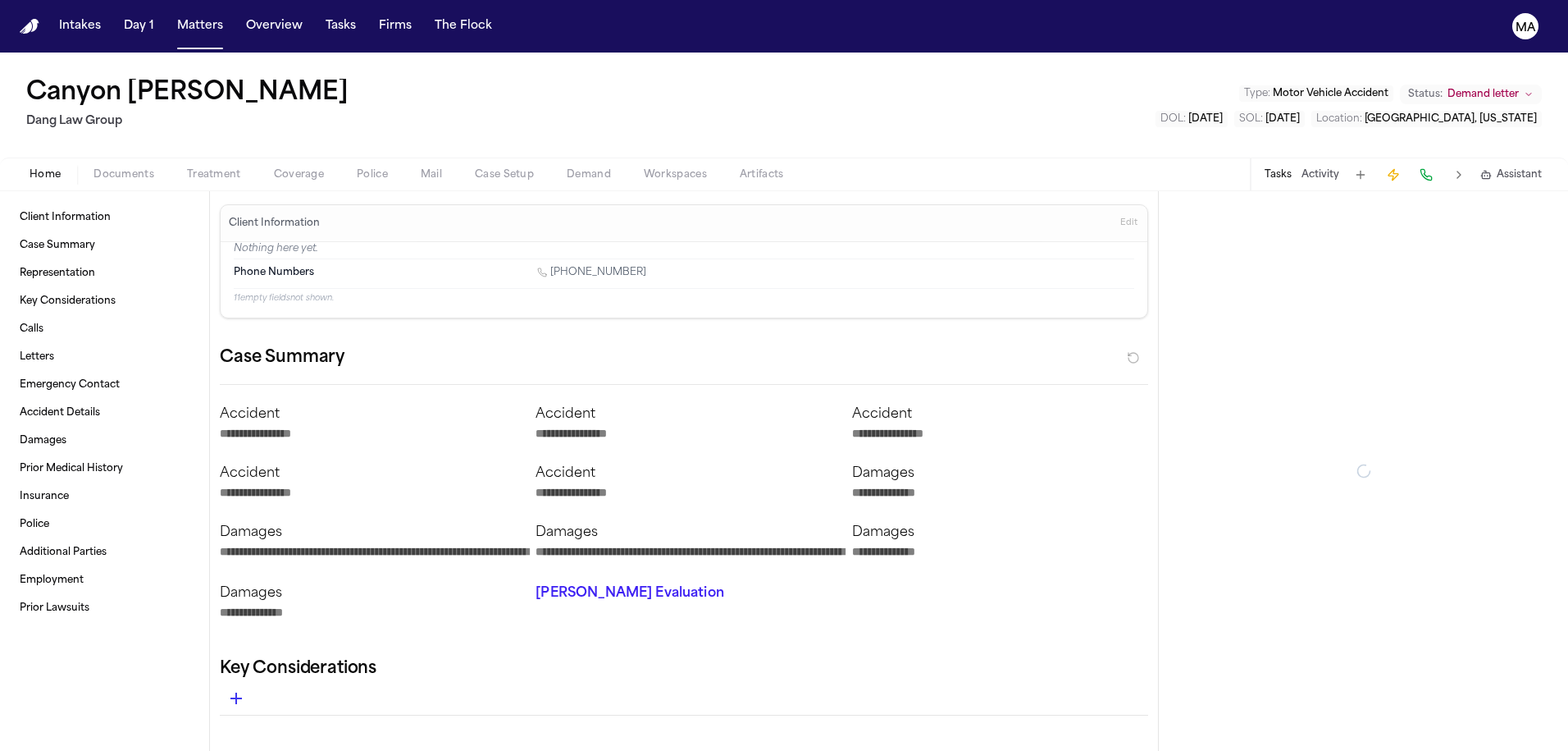
type textarea "*"
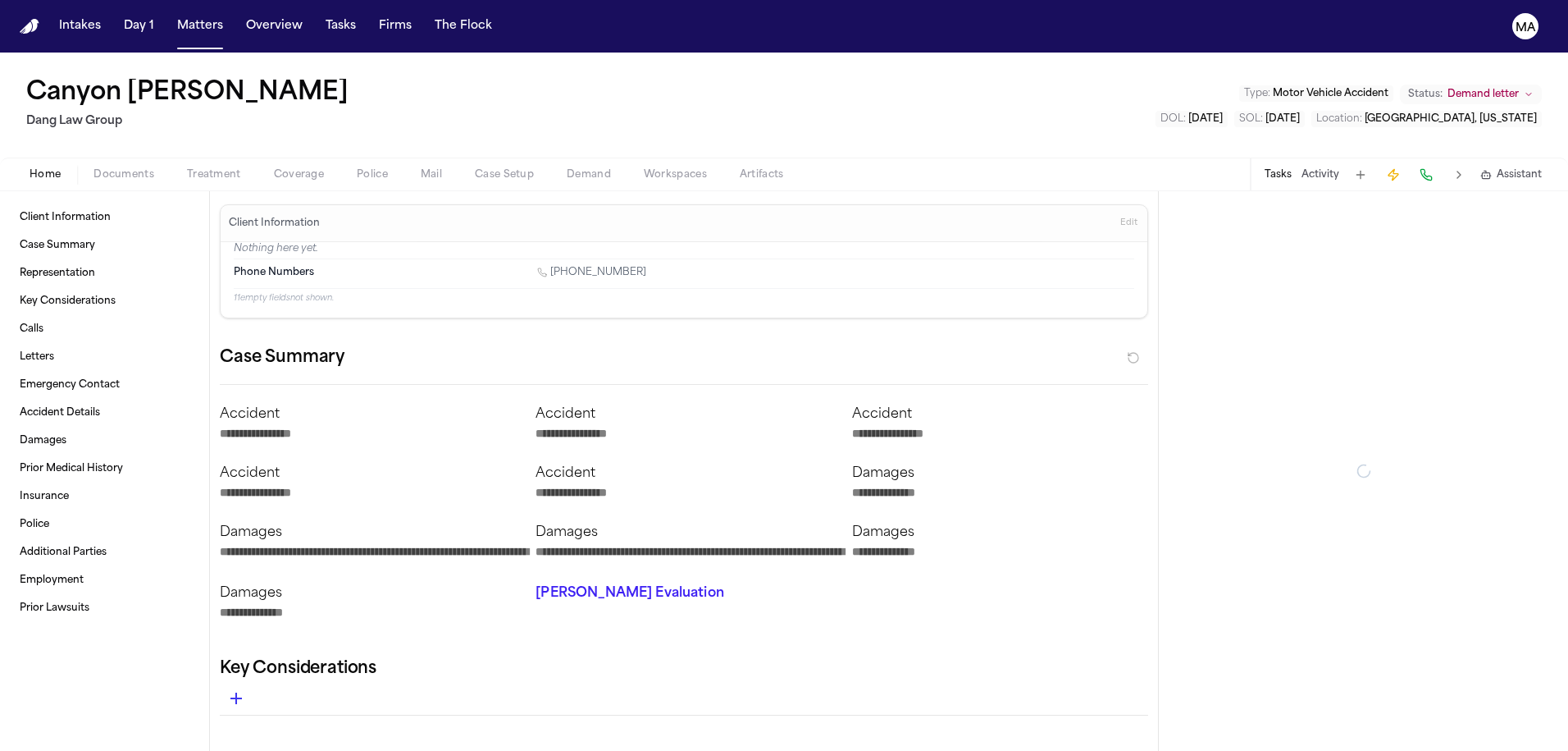
type textarea "*"
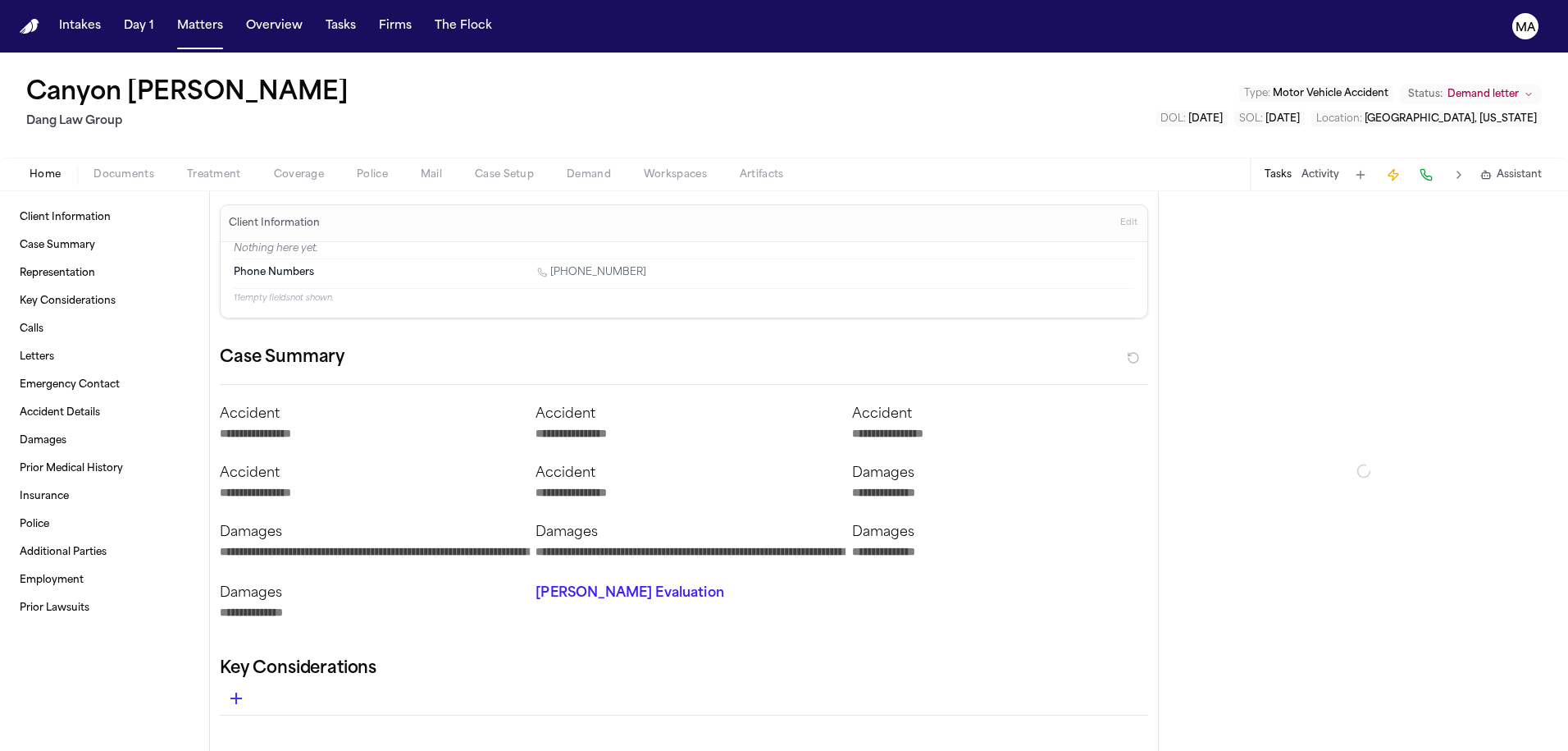
type textarea "*"
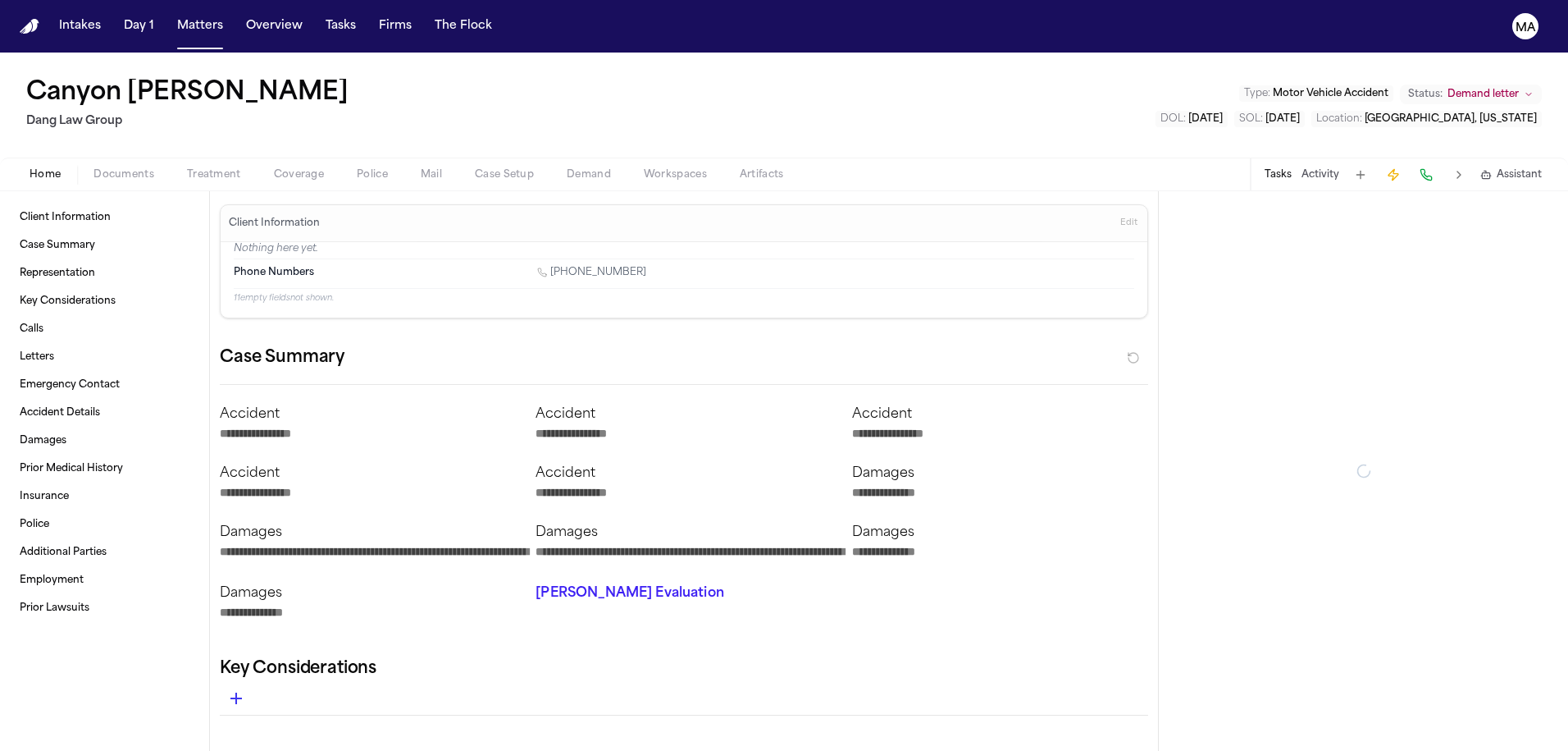
type textarea "*"
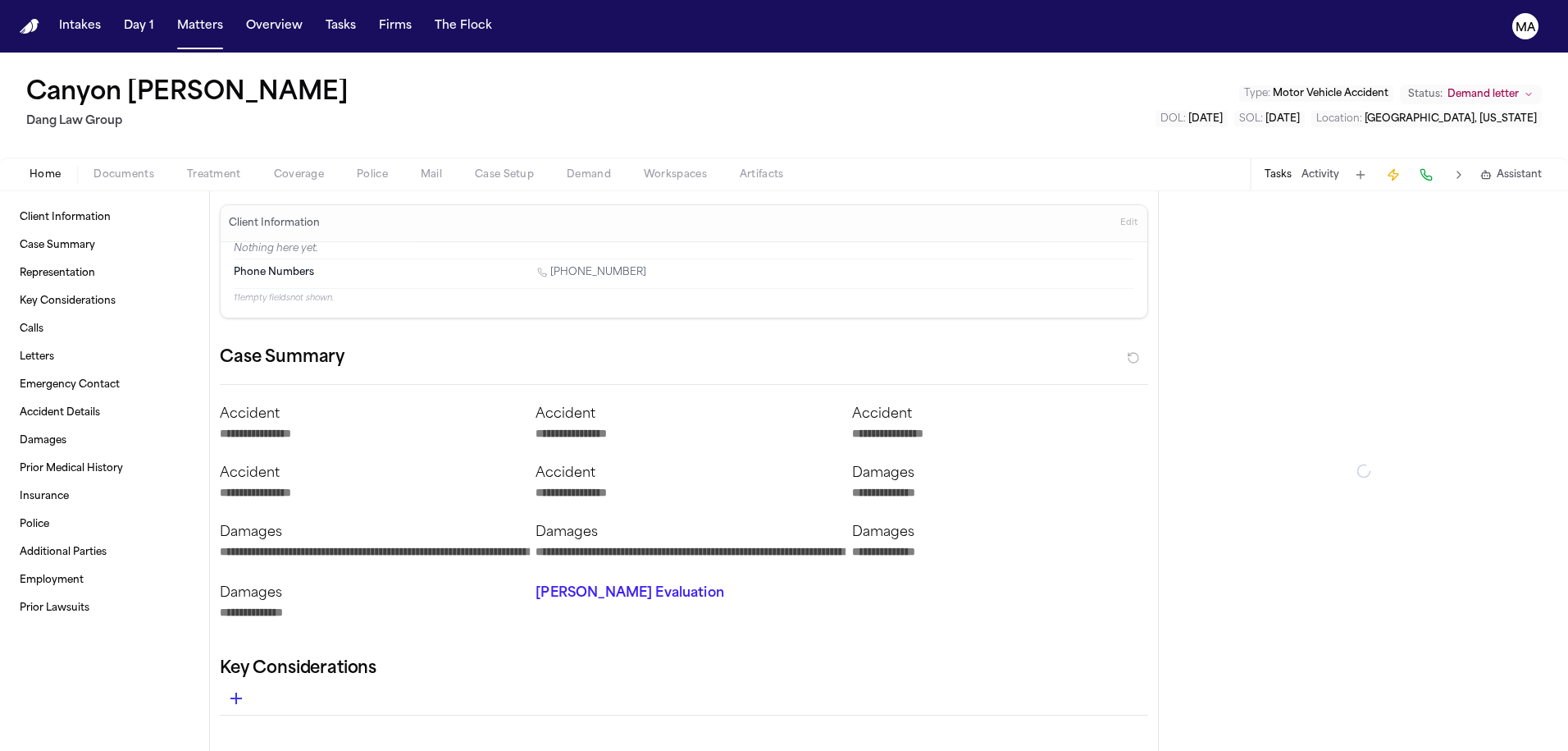
type textarea "*"
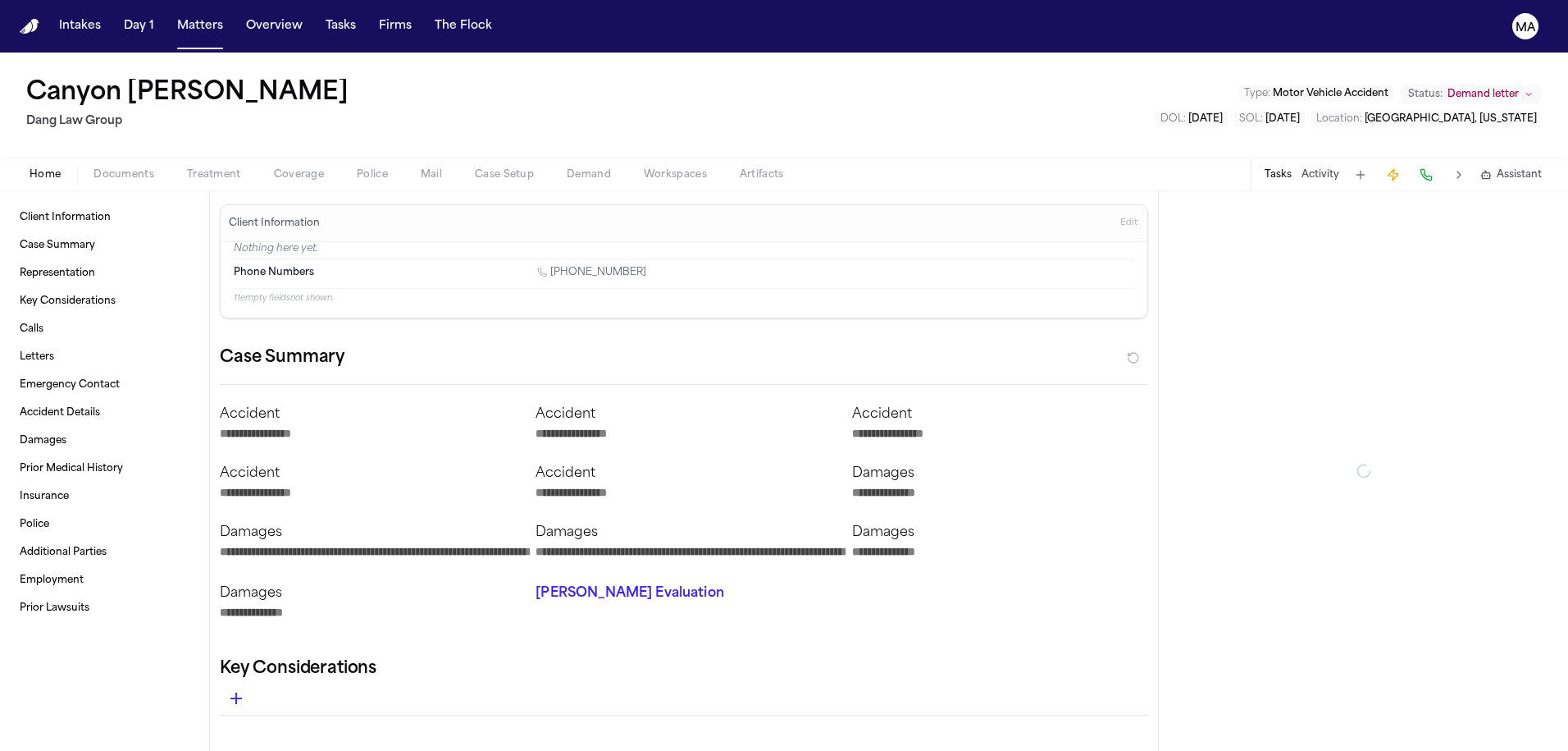
type textarea "*"
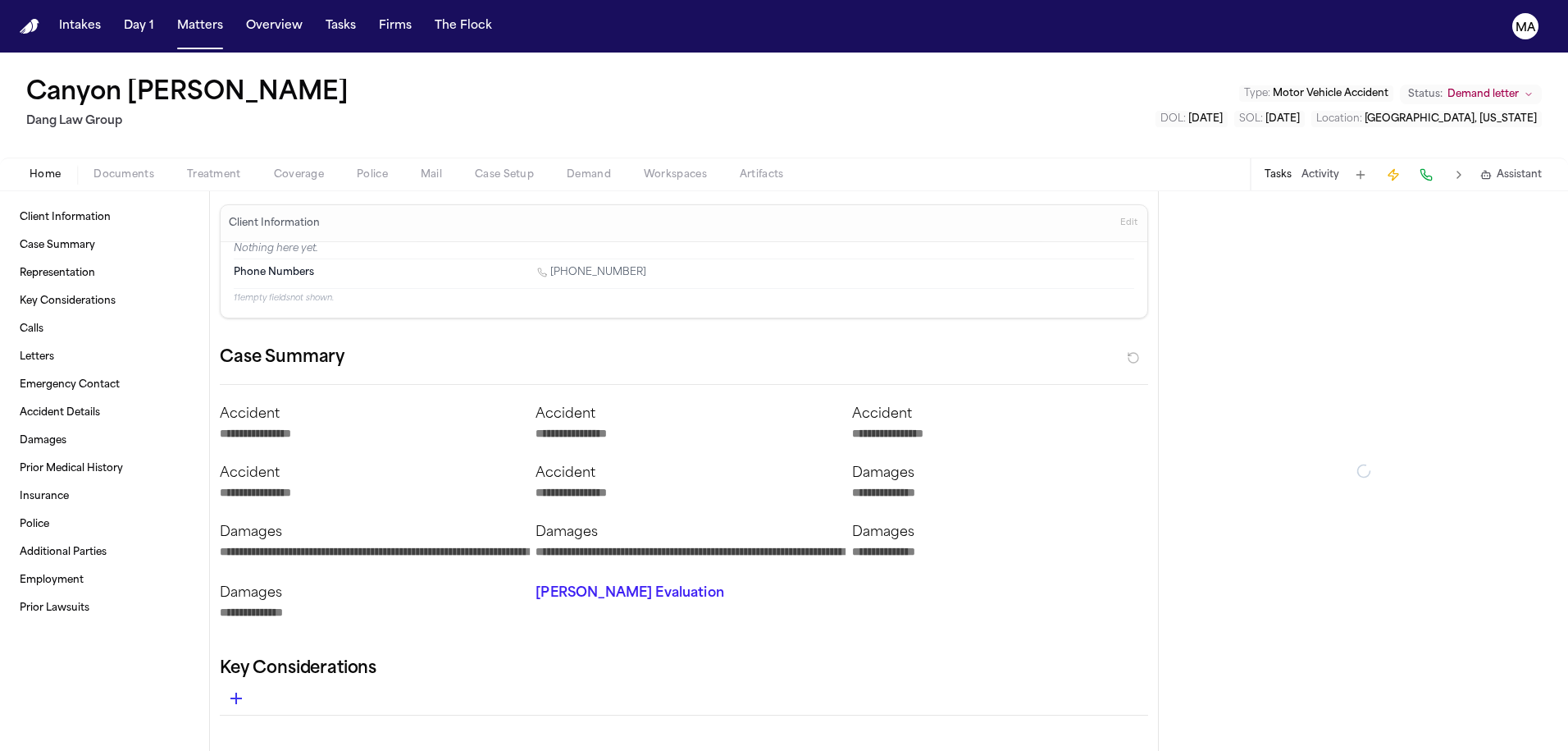
type textarea "*"
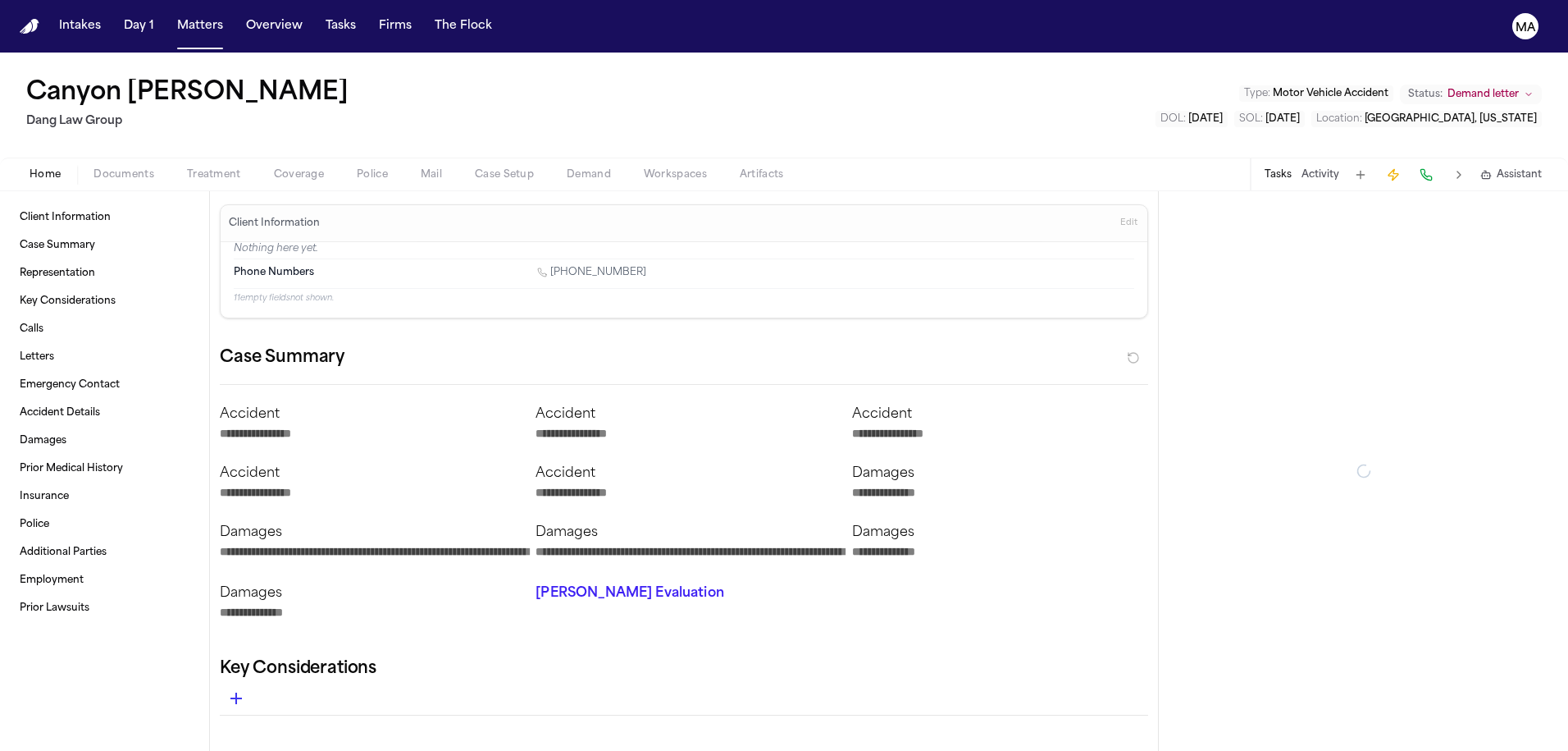
type textarea "*"
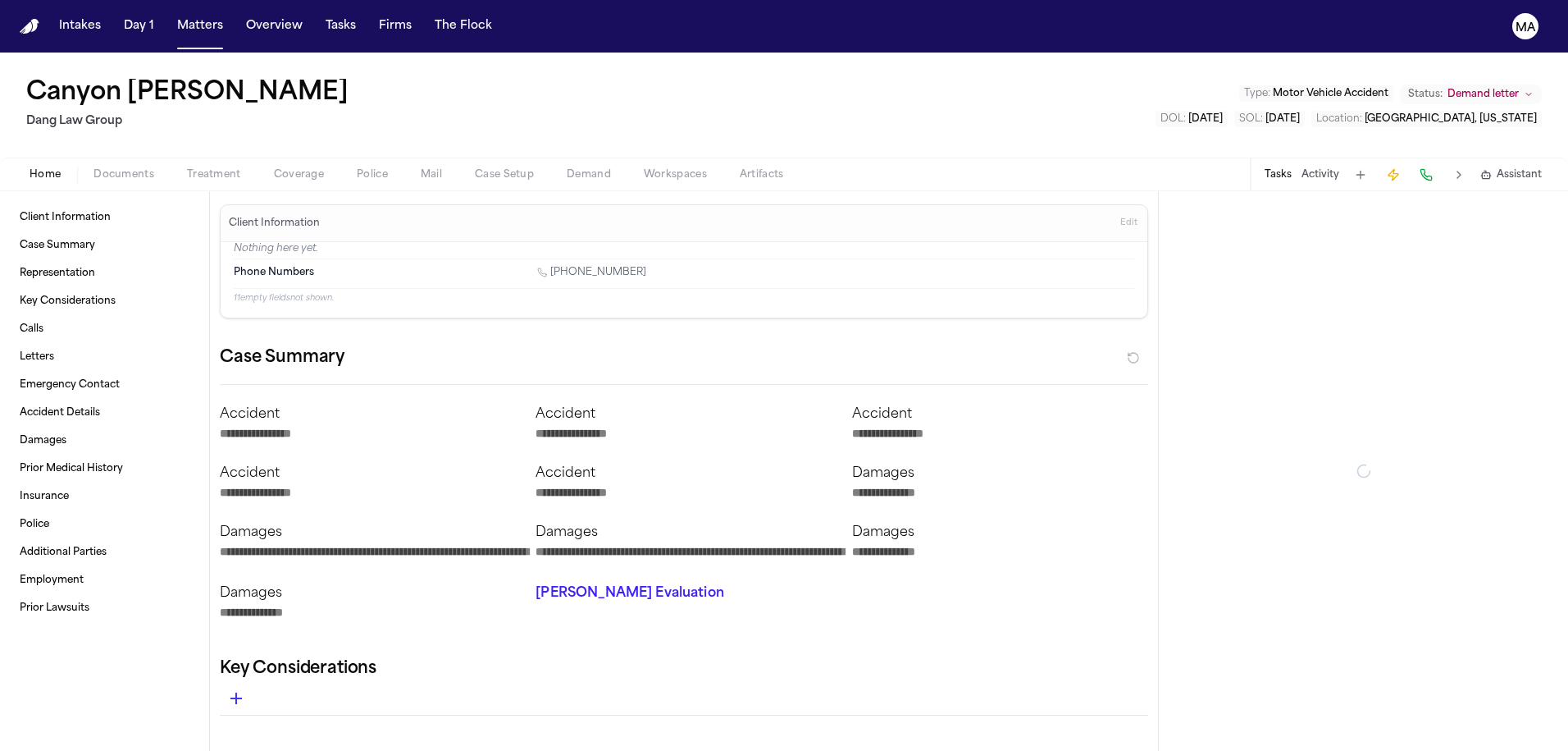
type textarea "*"
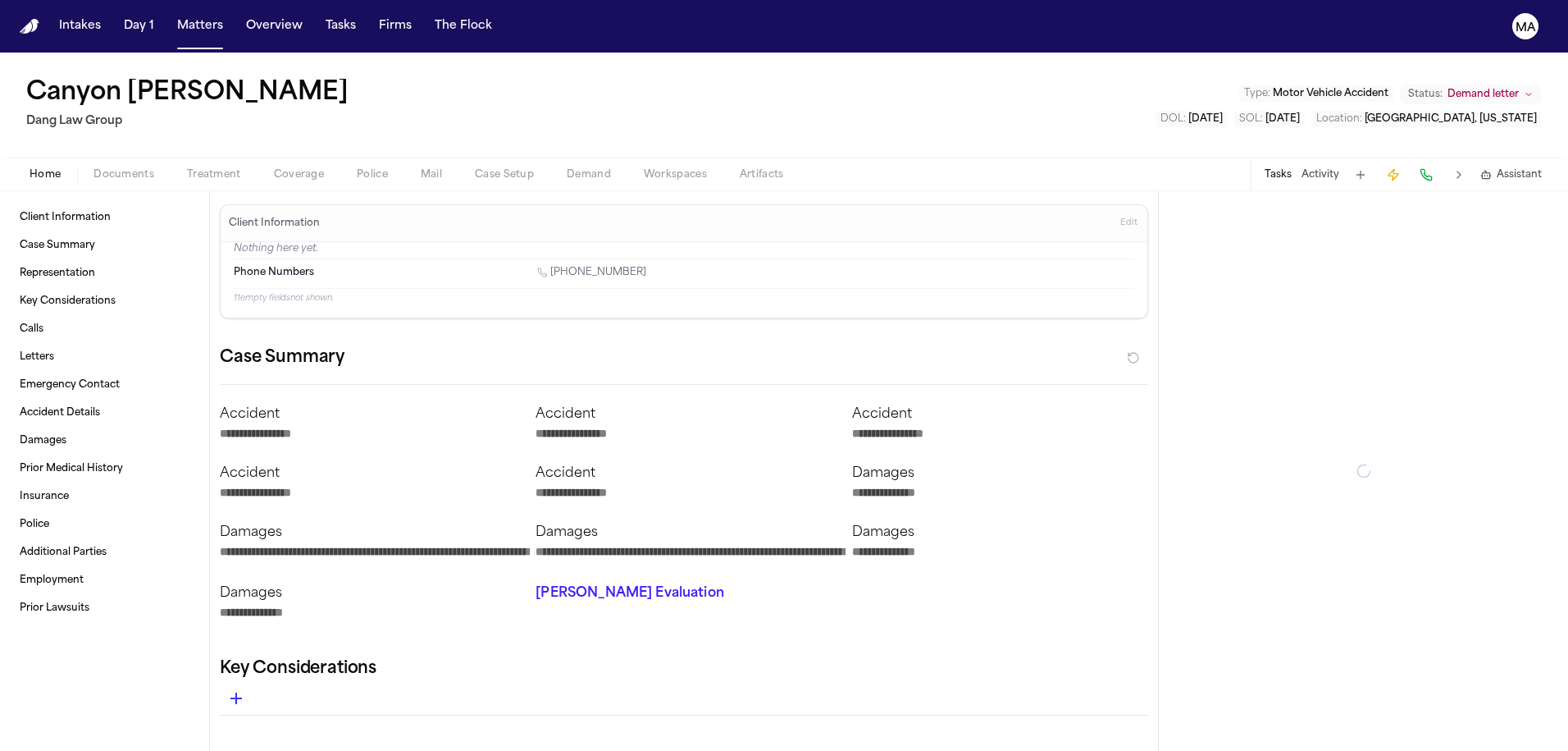
type textarea "*"
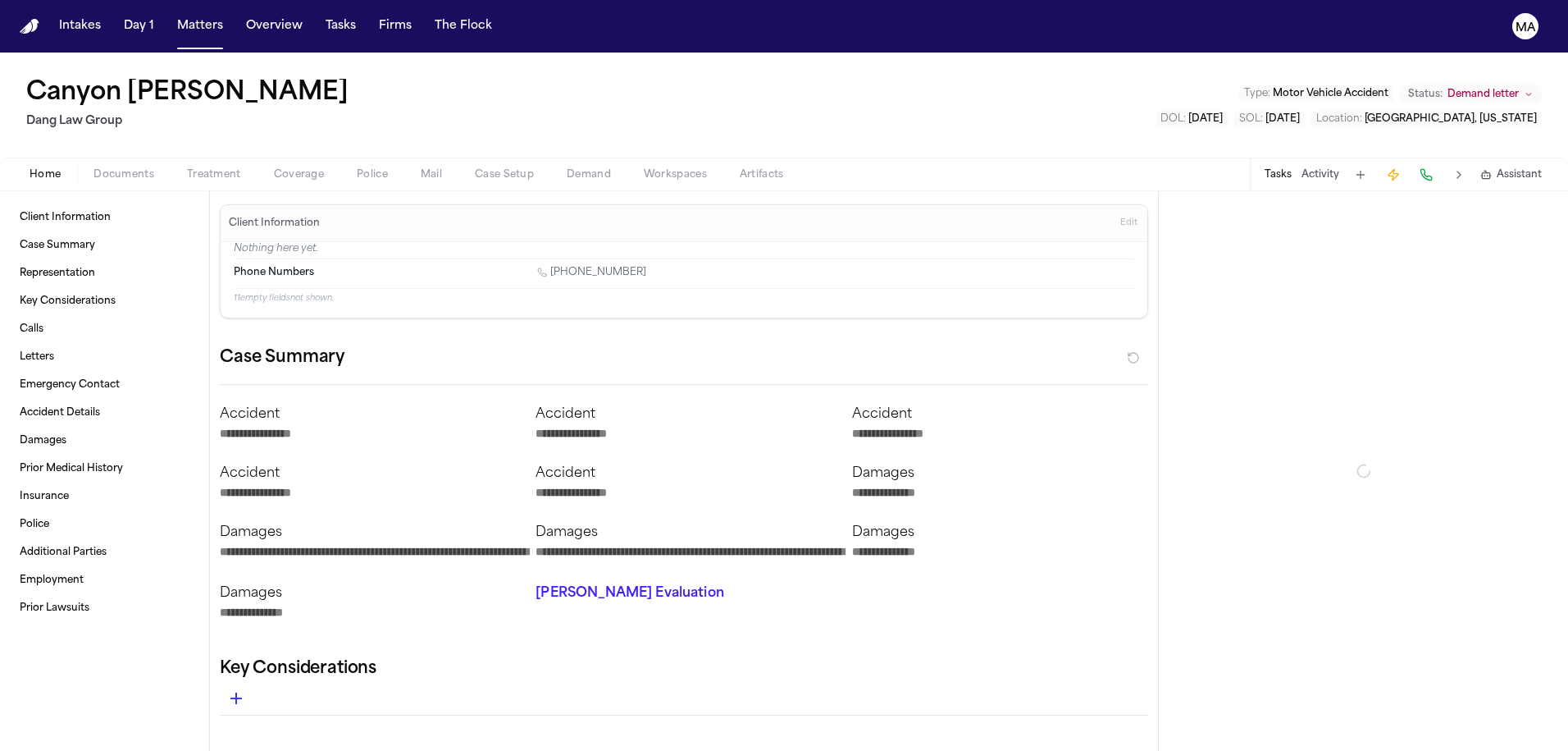
type textarea "*"
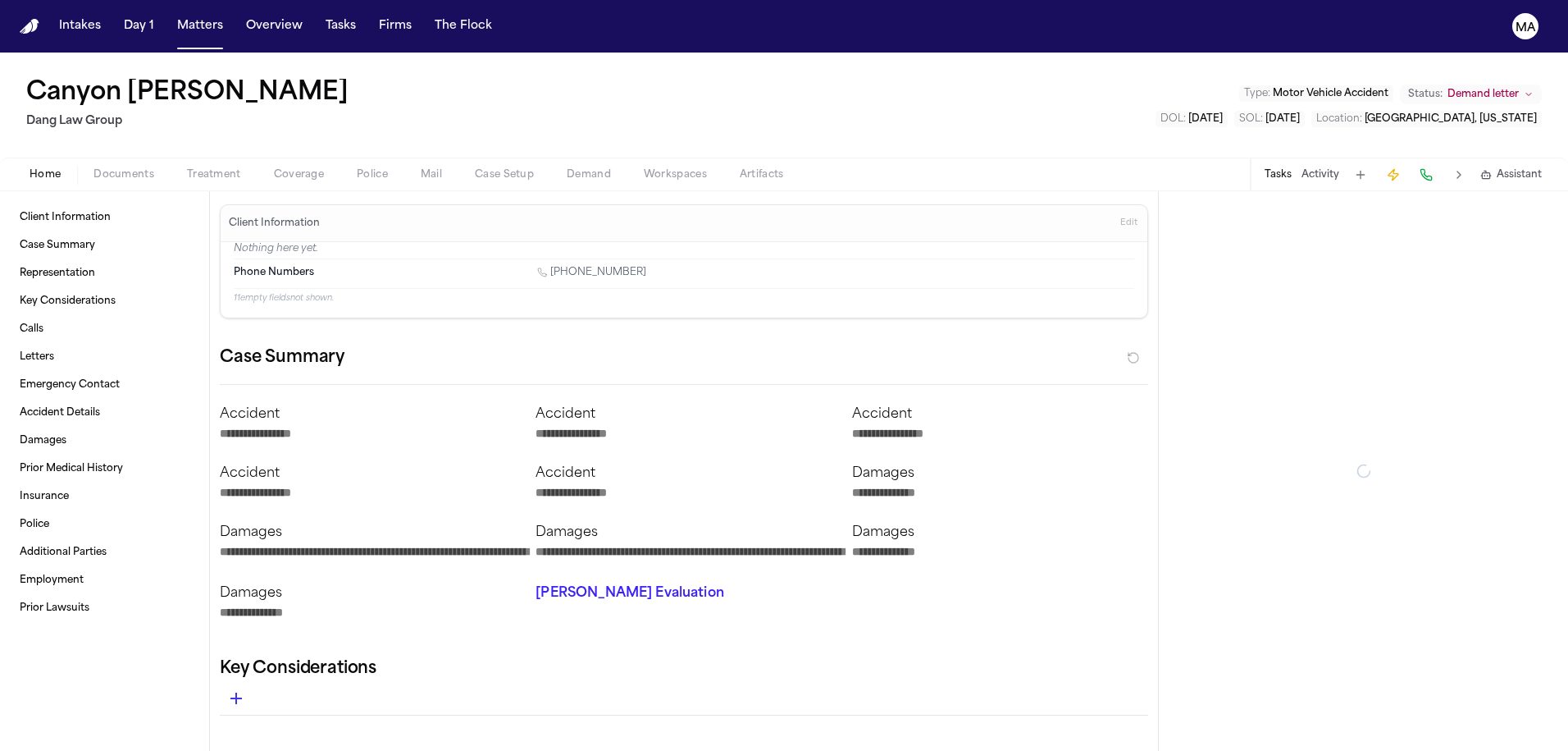
type textarea "*"
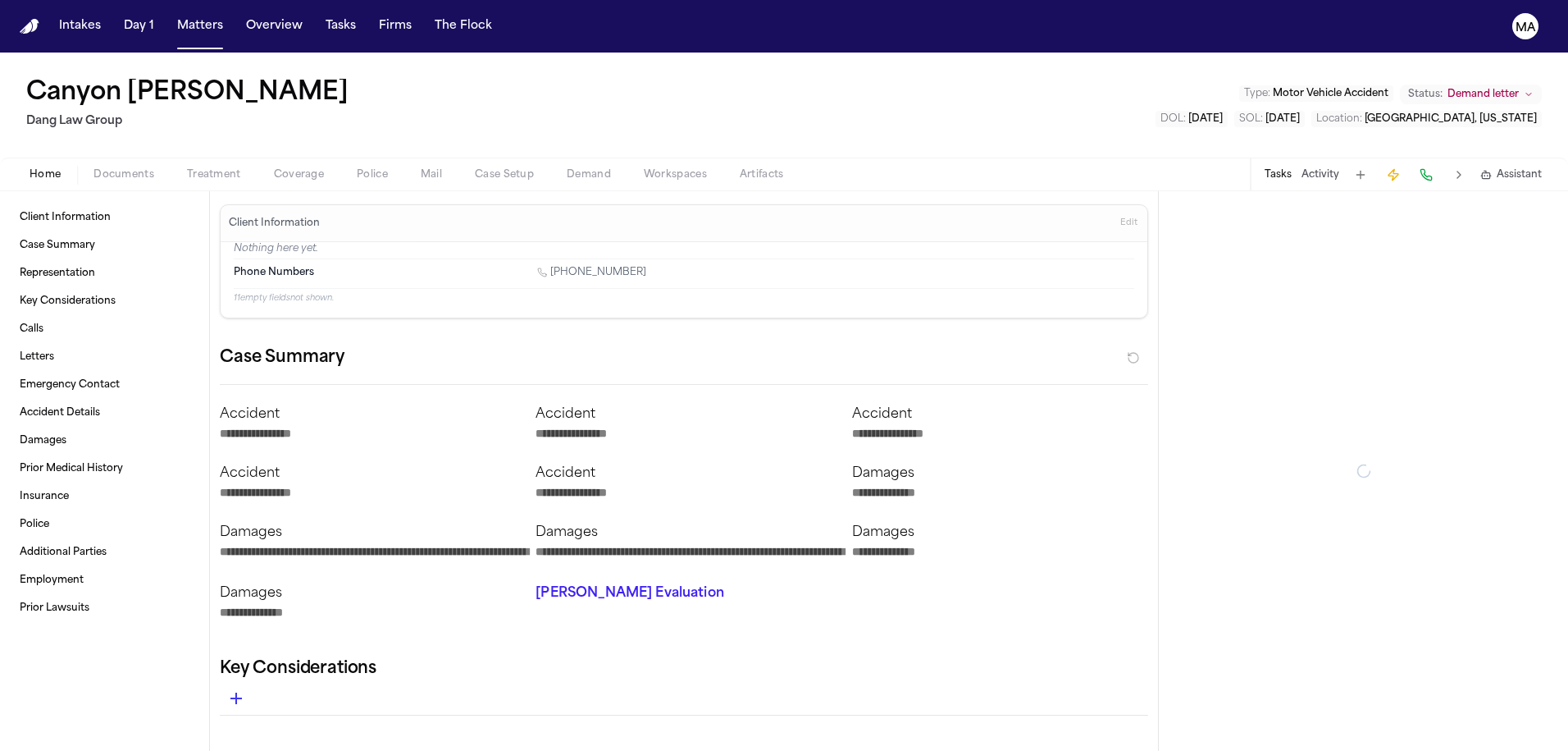
type textarea "*"
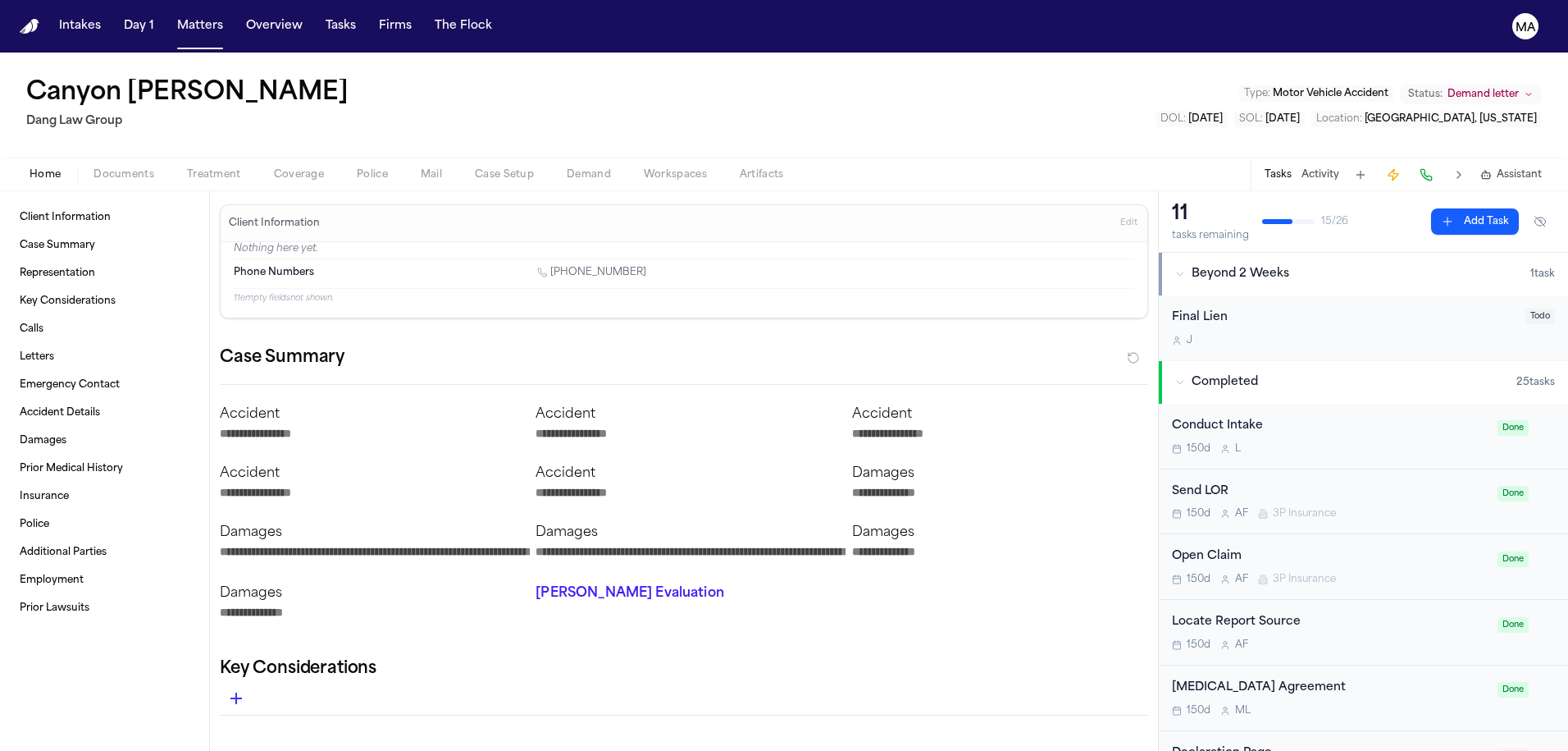
type textarea "*"
click at [102, 168] on span "Documents" at bounding box center [124, 174] width 61 height 14
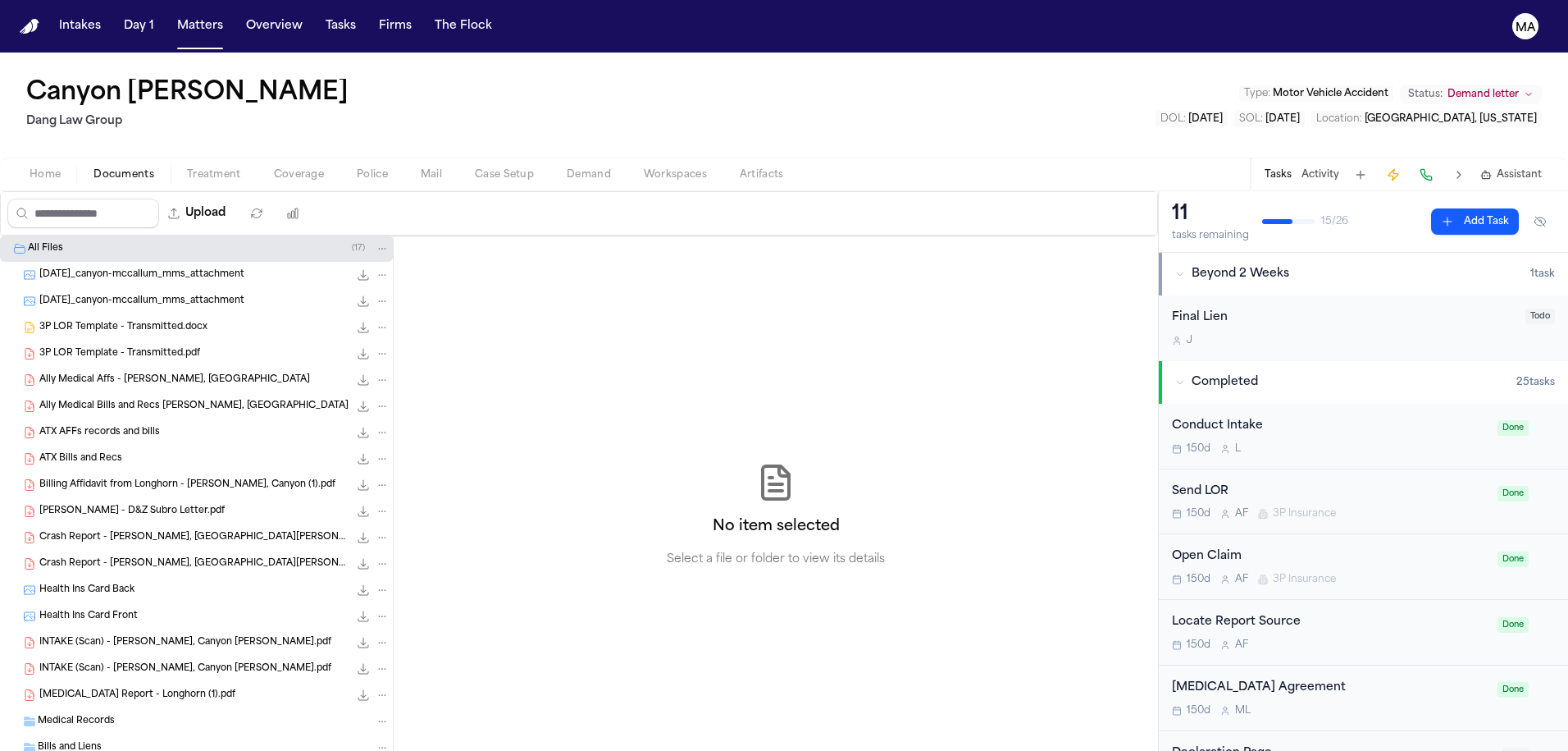
click at [644, 168] on span "Workspaces" at bounding box center [676, 174] width 63 height 14
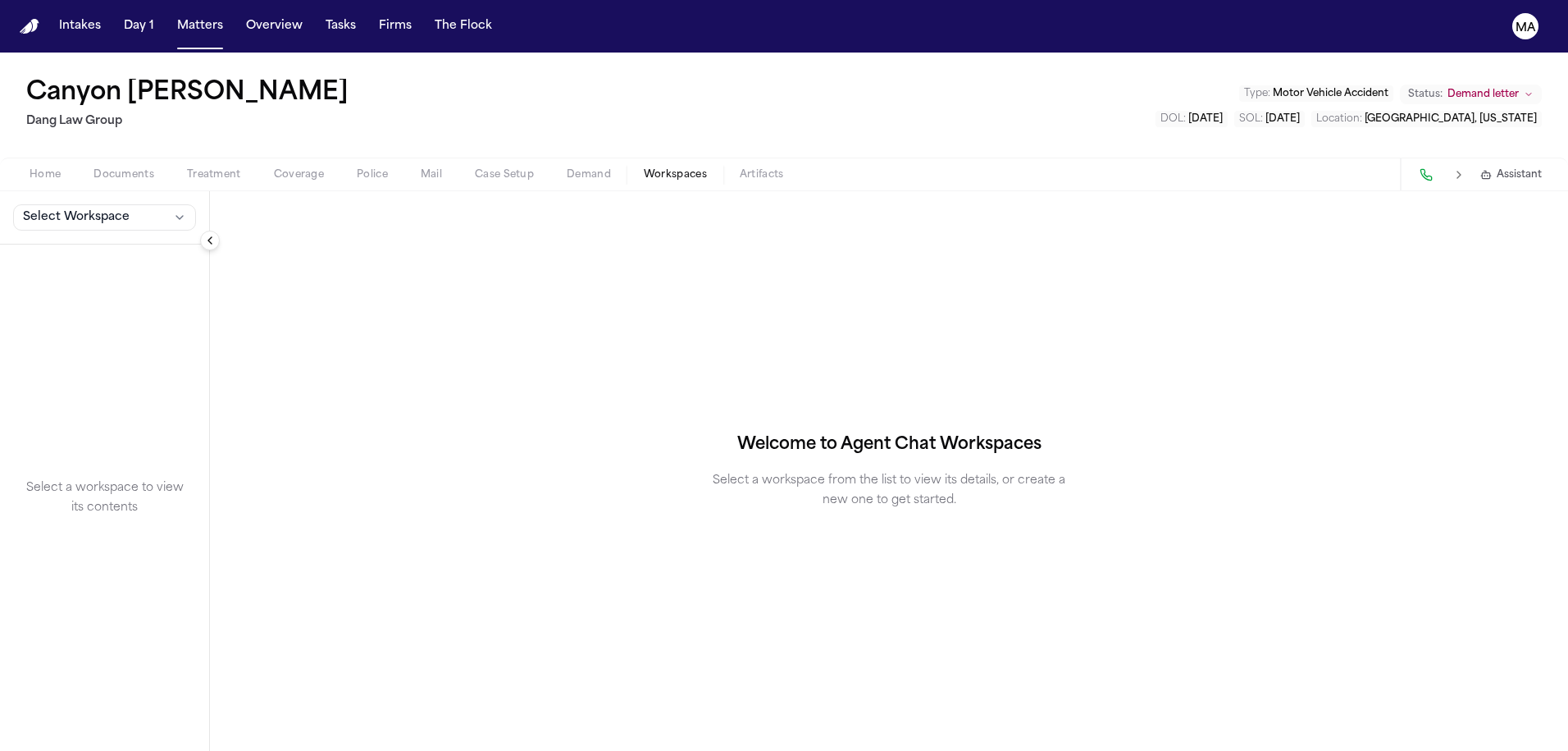
click at [566, 168] on span "Demand" at bounding box center [588, 174] width 44 height 14
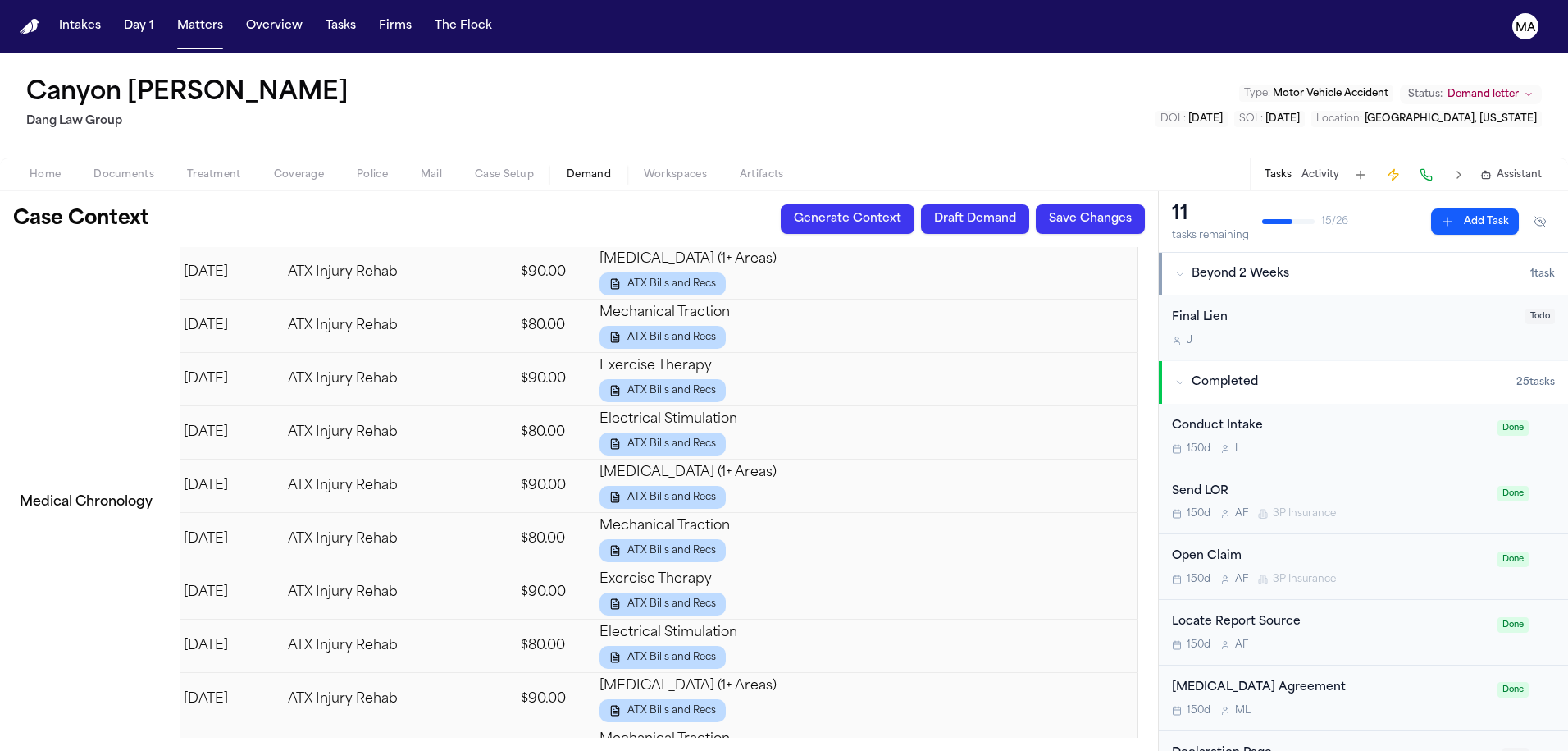
scroll to position [2276, 0]
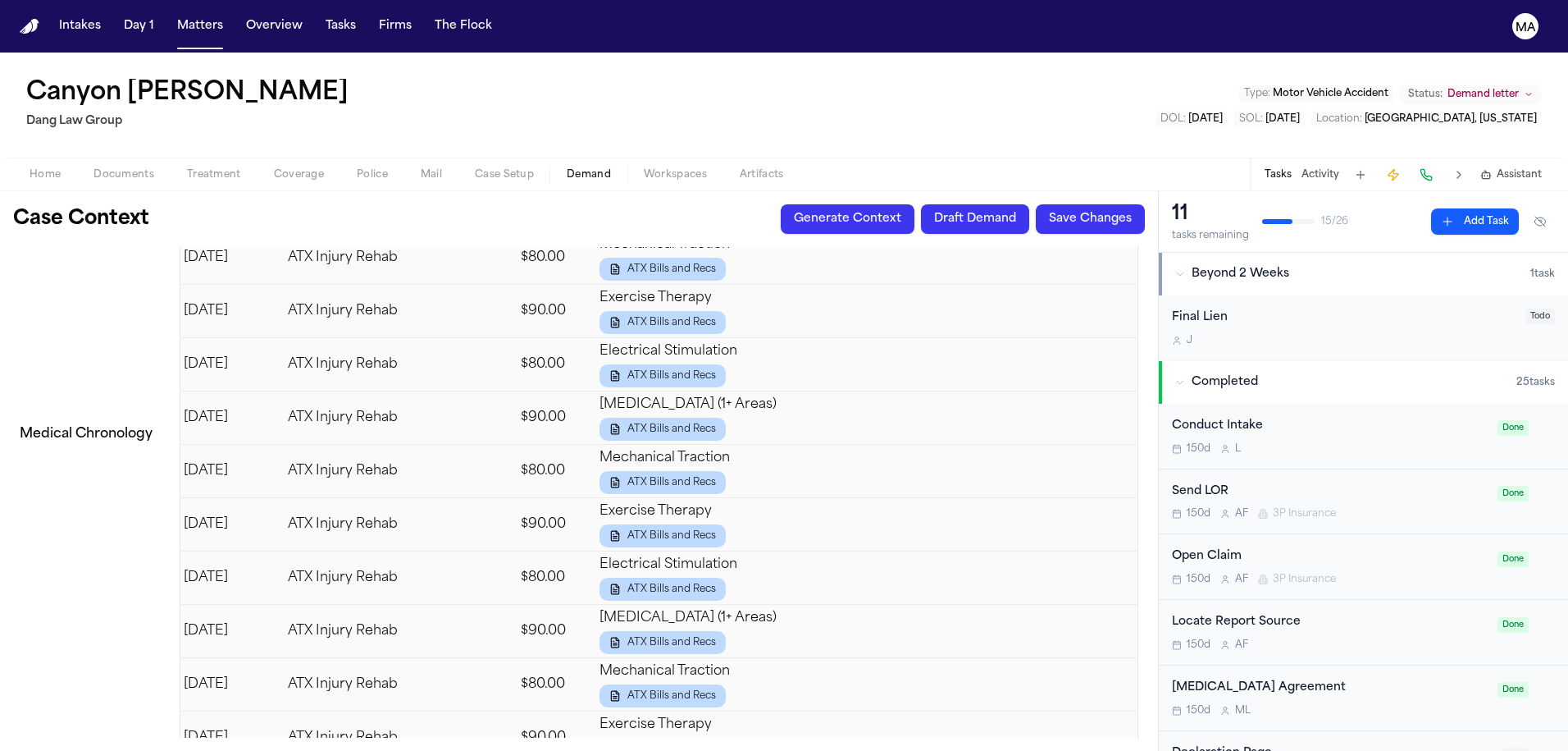
click at [38, 168] on span "Home" at bounding box center [45, 174] width 32 height 14
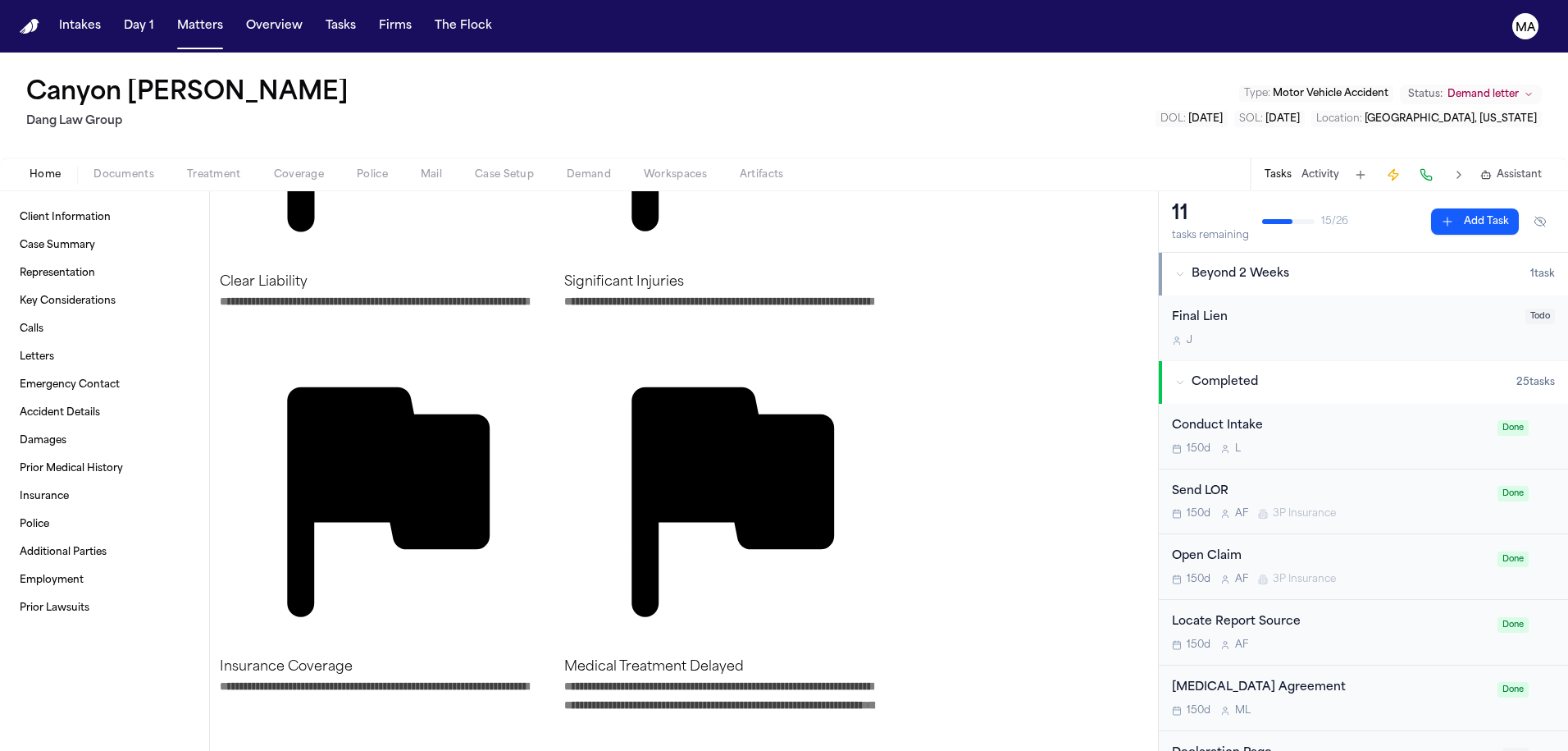
scroll to position [946, 0]
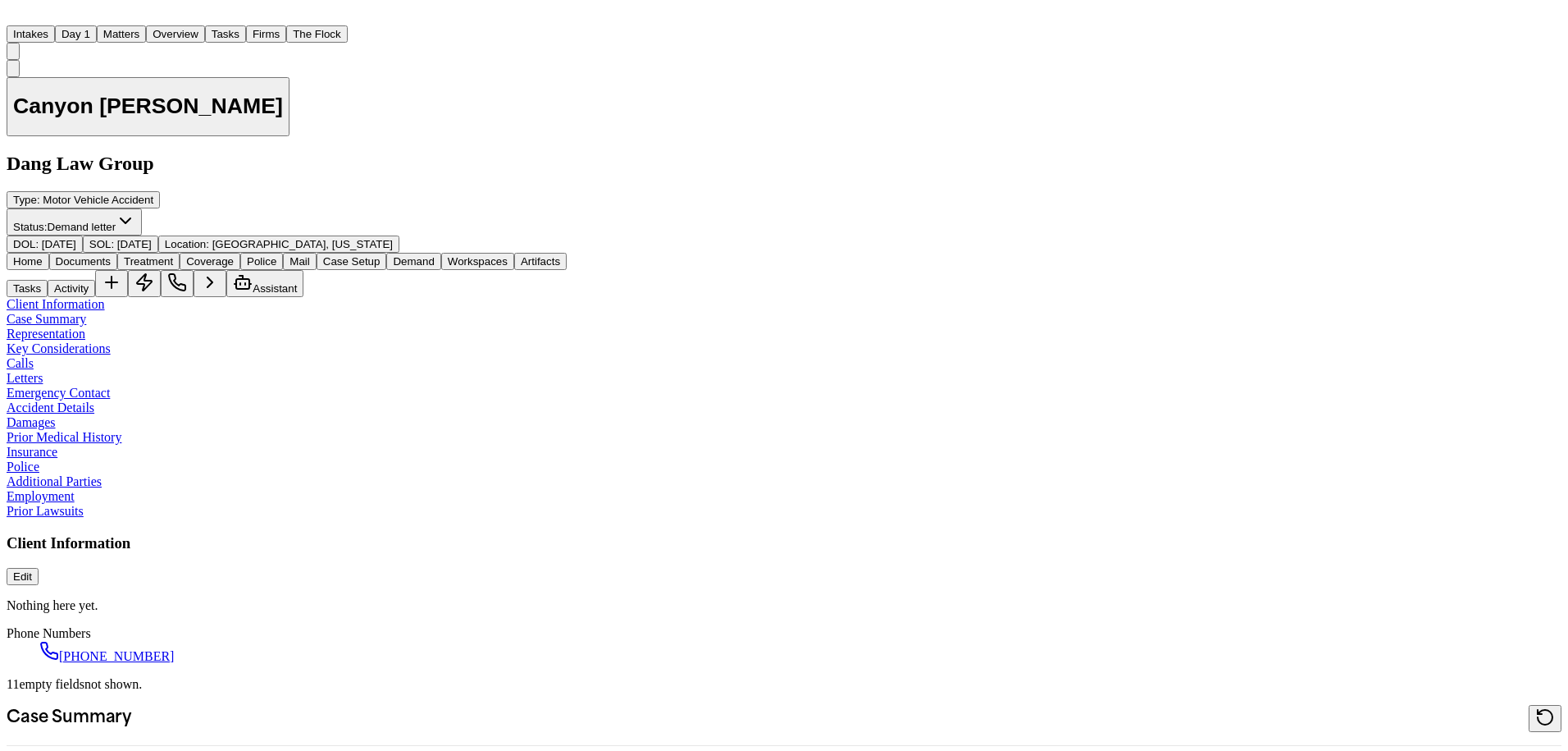
scroll to position [946, 0]
click at [124, 25] on button "Matters" at bounding box center [121, 33] width 49 height 17
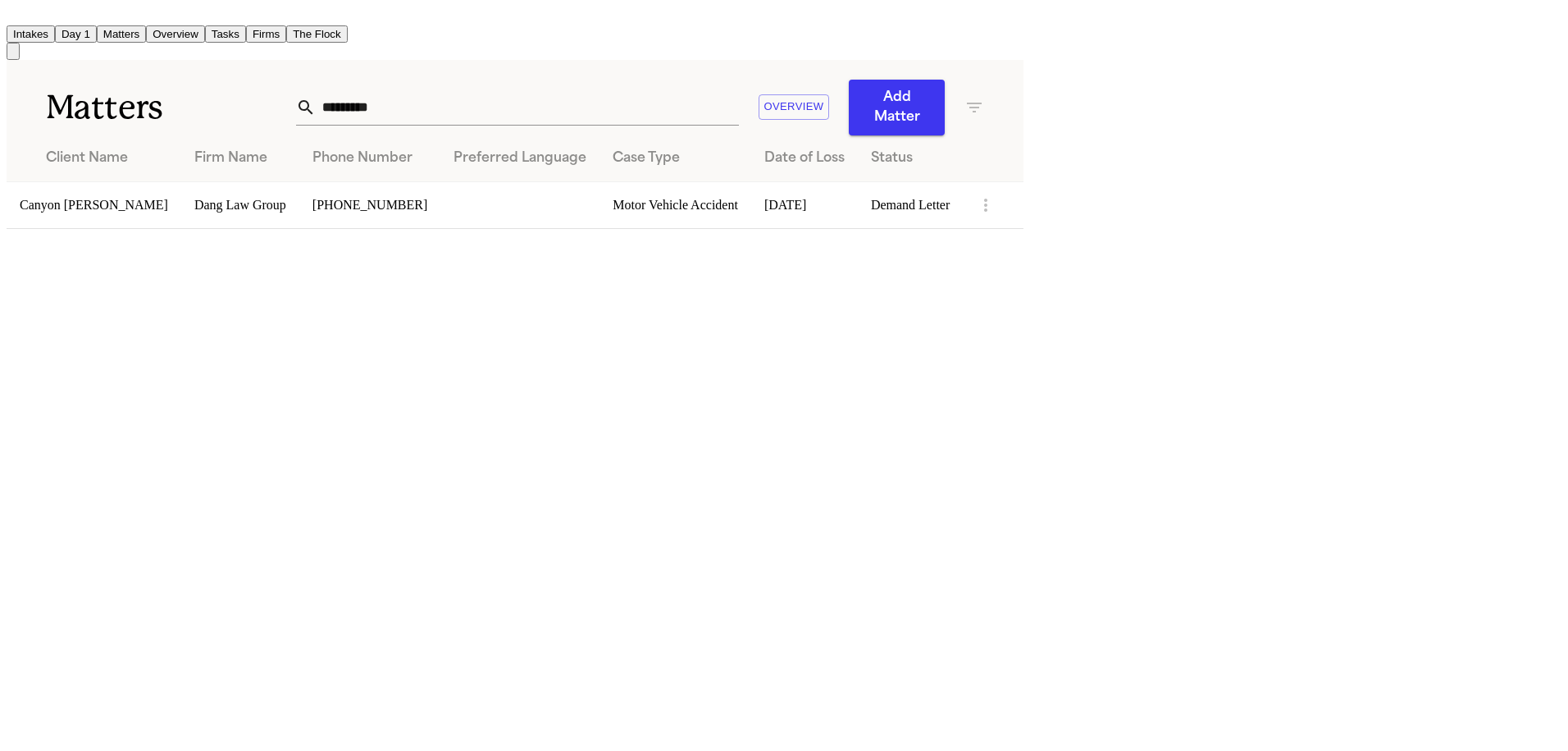
click at [945, 80] on button "Add Matter" at bounding box center [897, 108] width 96 height 56
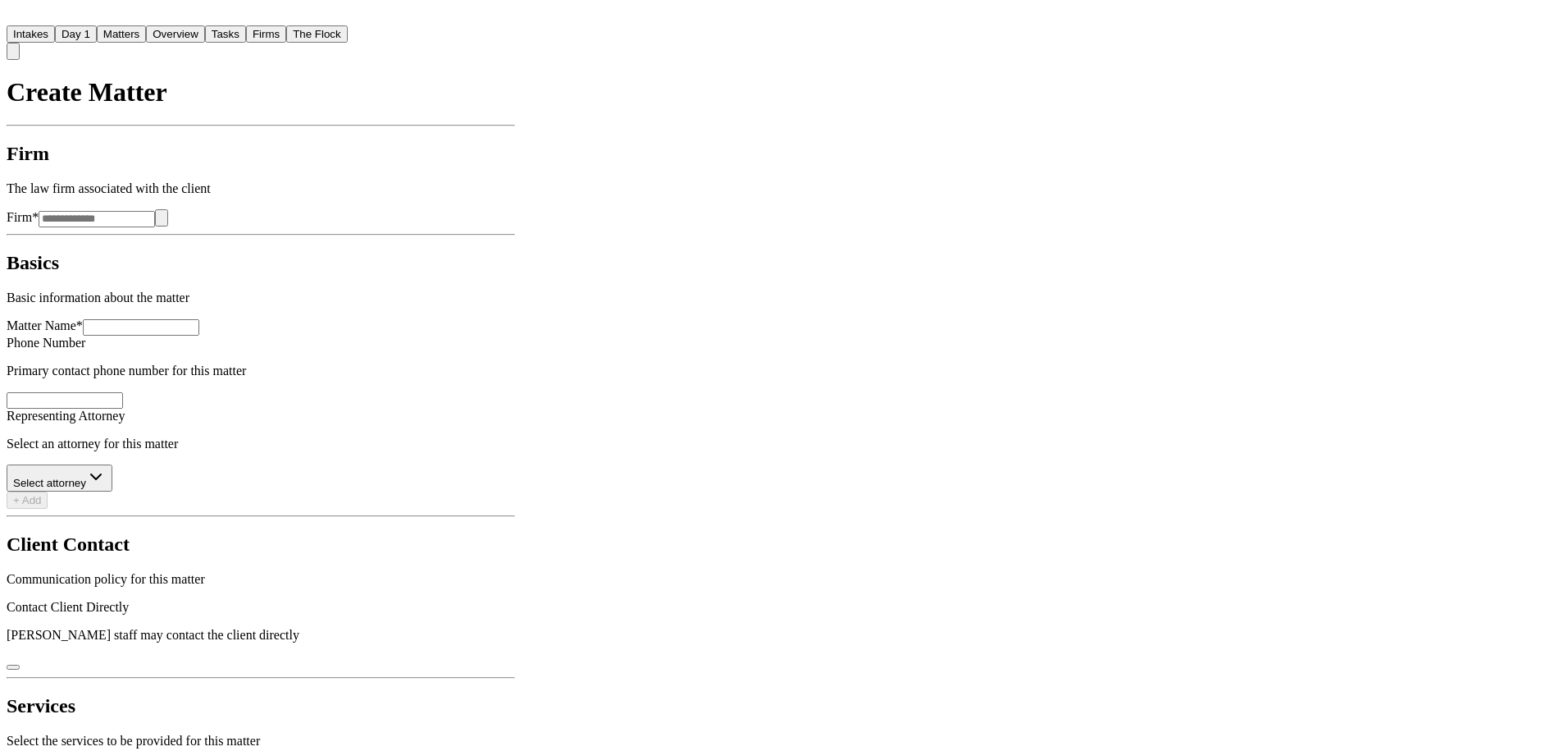
click at [155, 211] on input "Firm *" at bounding box center [97, 219] width 117 height 16
type input "**********"
paste input "**********"
type input "**********"
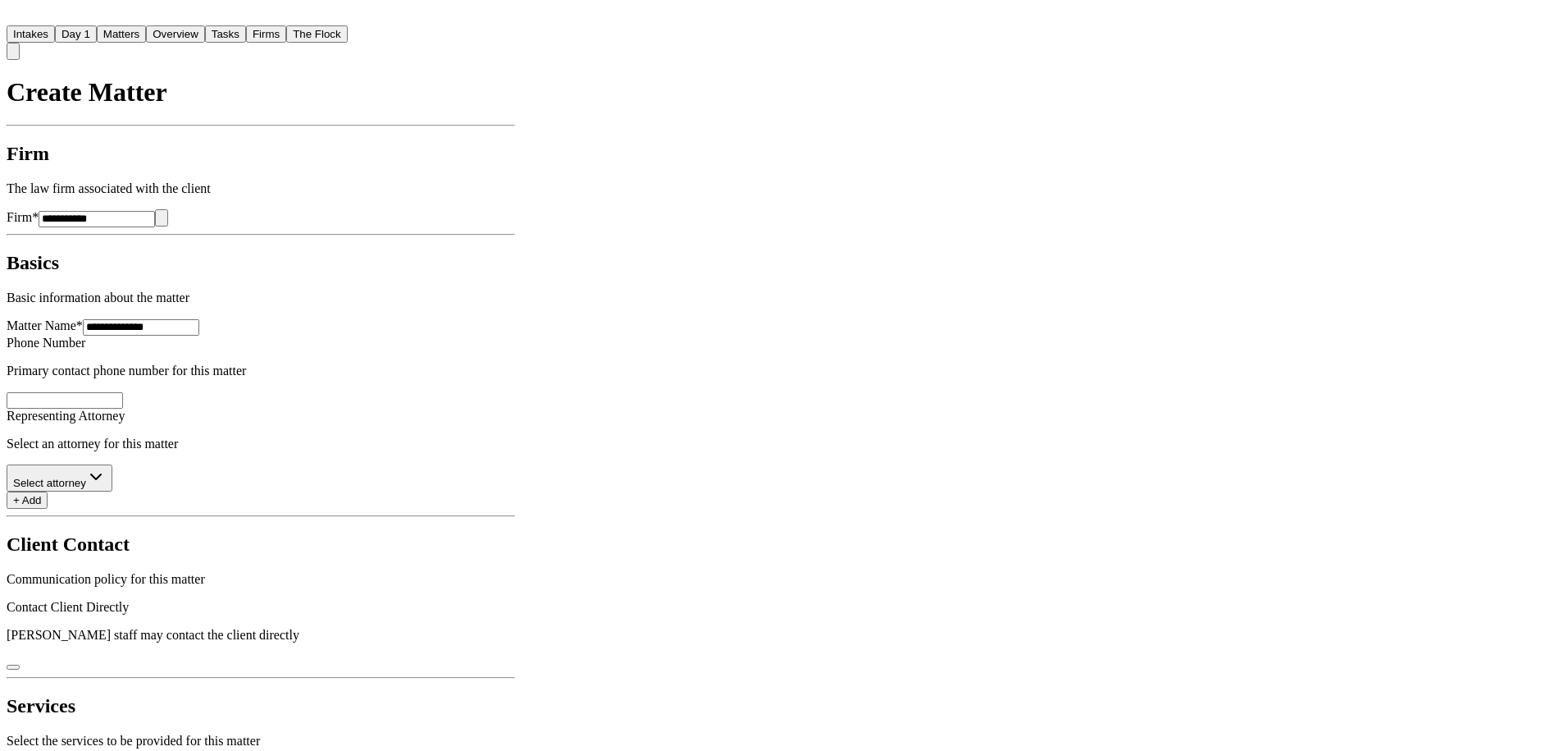
click at [861, 624] on div "Motor Vehicle Accident" at bounding box center [876, 722] width 203 height 221
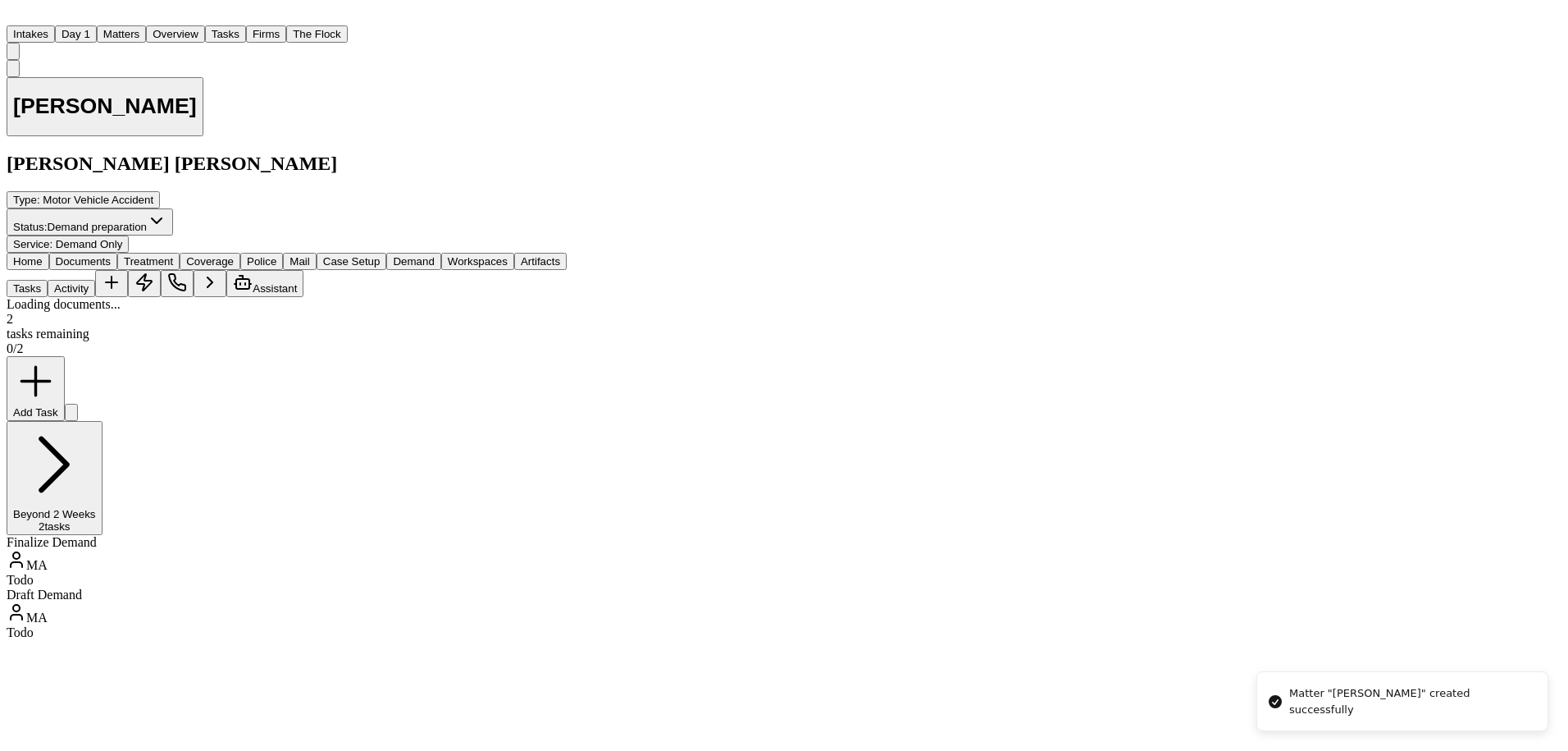
click at [86, 255] on span "Documents" at bounding box center [83, 261] width 55 height 13
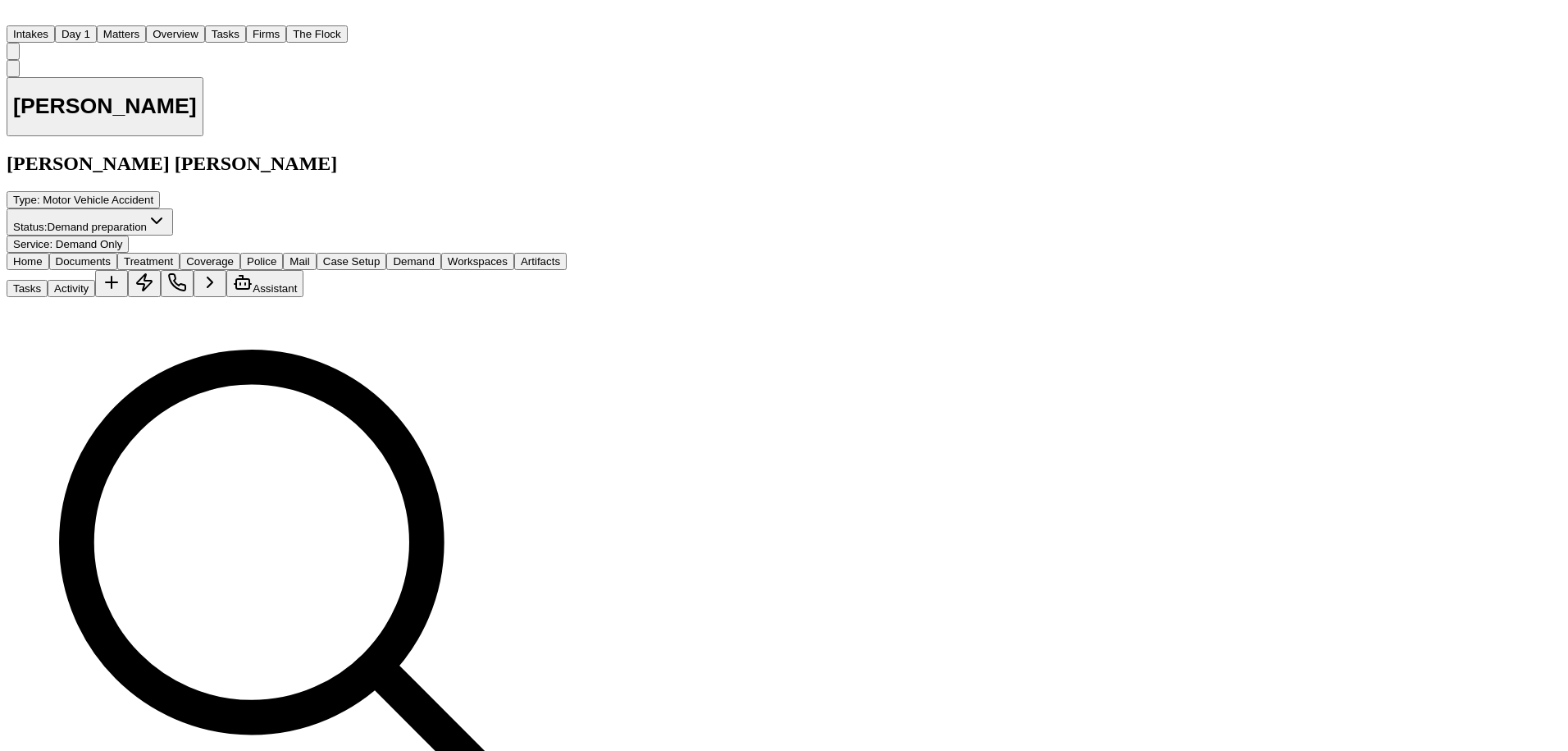
click at [297, 282] on span "Assistant" at bounding box center [275, 288] width 44 height 13
